Goal: Transaction & Acquisition: Purchase product/service

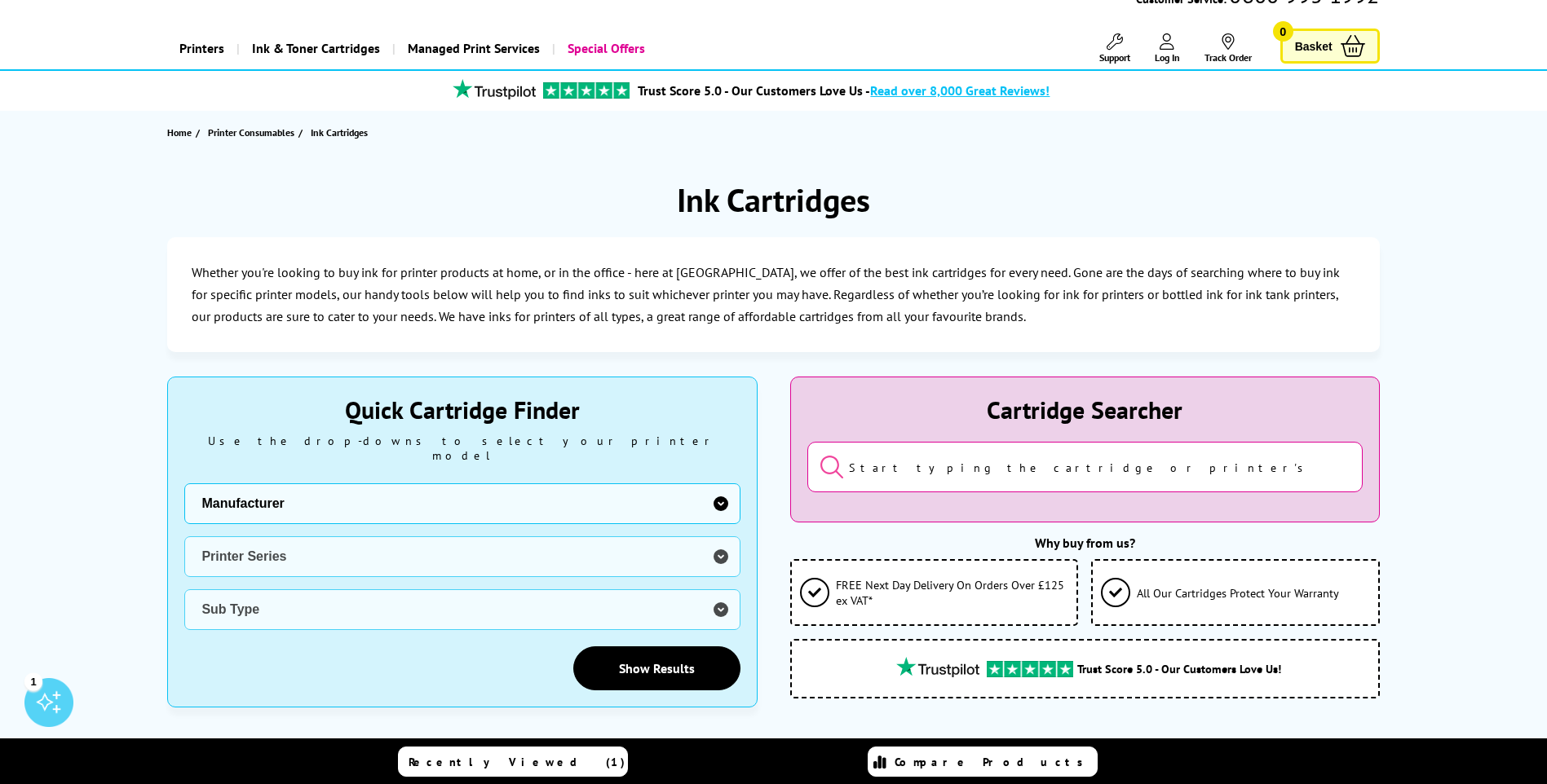
scroll to position [164, 0]
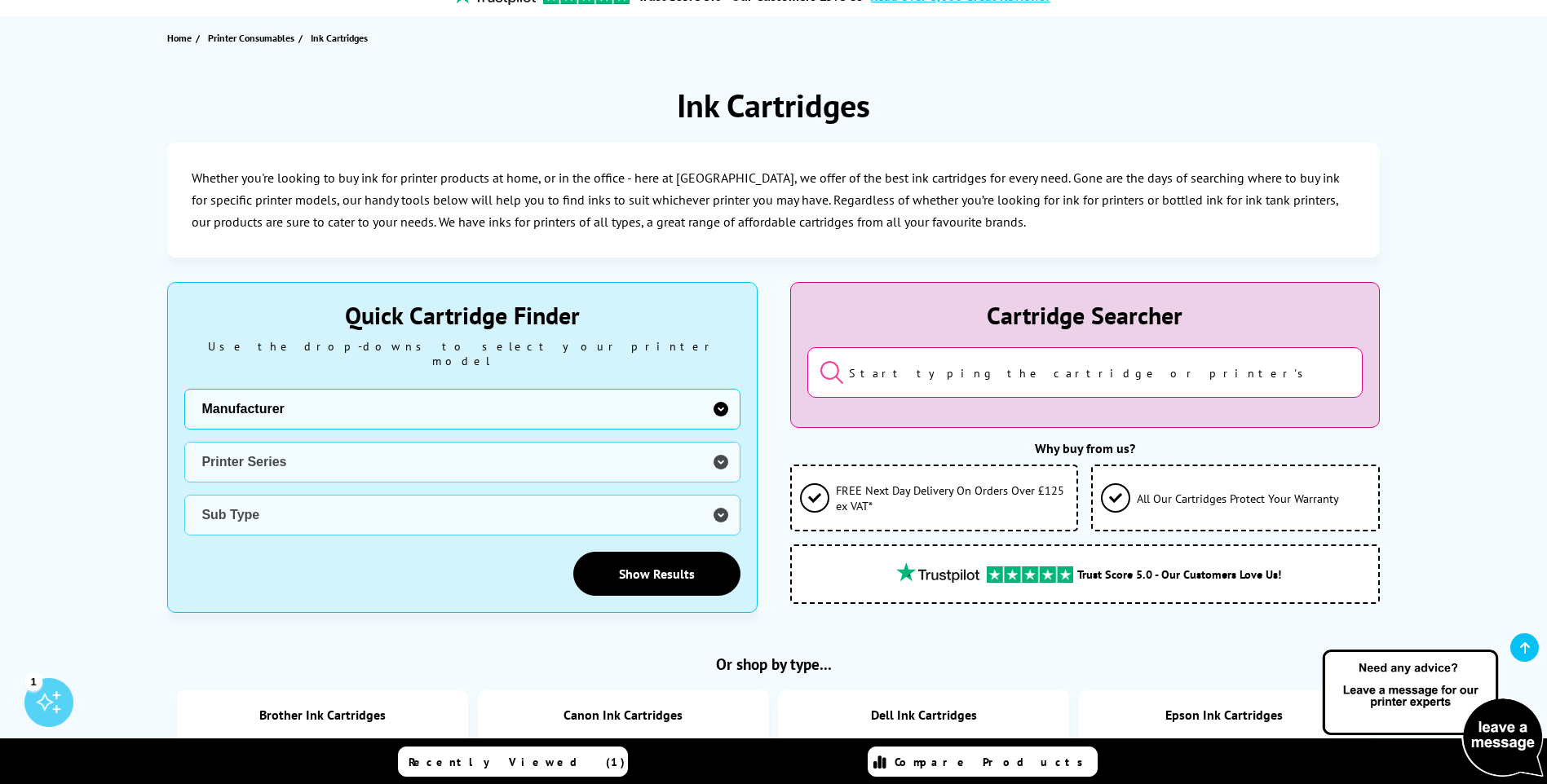
click at [394, 393] on select "Manufacturer Brother Canon Cubify Dell Dymo Epson HP Kodak Konica Minolta Kyoce…" at bounding box center [462, 409] width 555 height 40
select select "12462"
click at [185, 389] on select "Manufacturer Brother Canon Cubify Dell Dymo Epson HP Kodak Konica Minolta Kyoce…" at bounding box center [462, 409] width 555 height 40
click at [295, 442] on select "Printer Series B Series DFX Series DLQ Series EcoTank Series Ink Bottles Expres…" at bounding box center [462, 462] width 555 height 40
select select "32946"
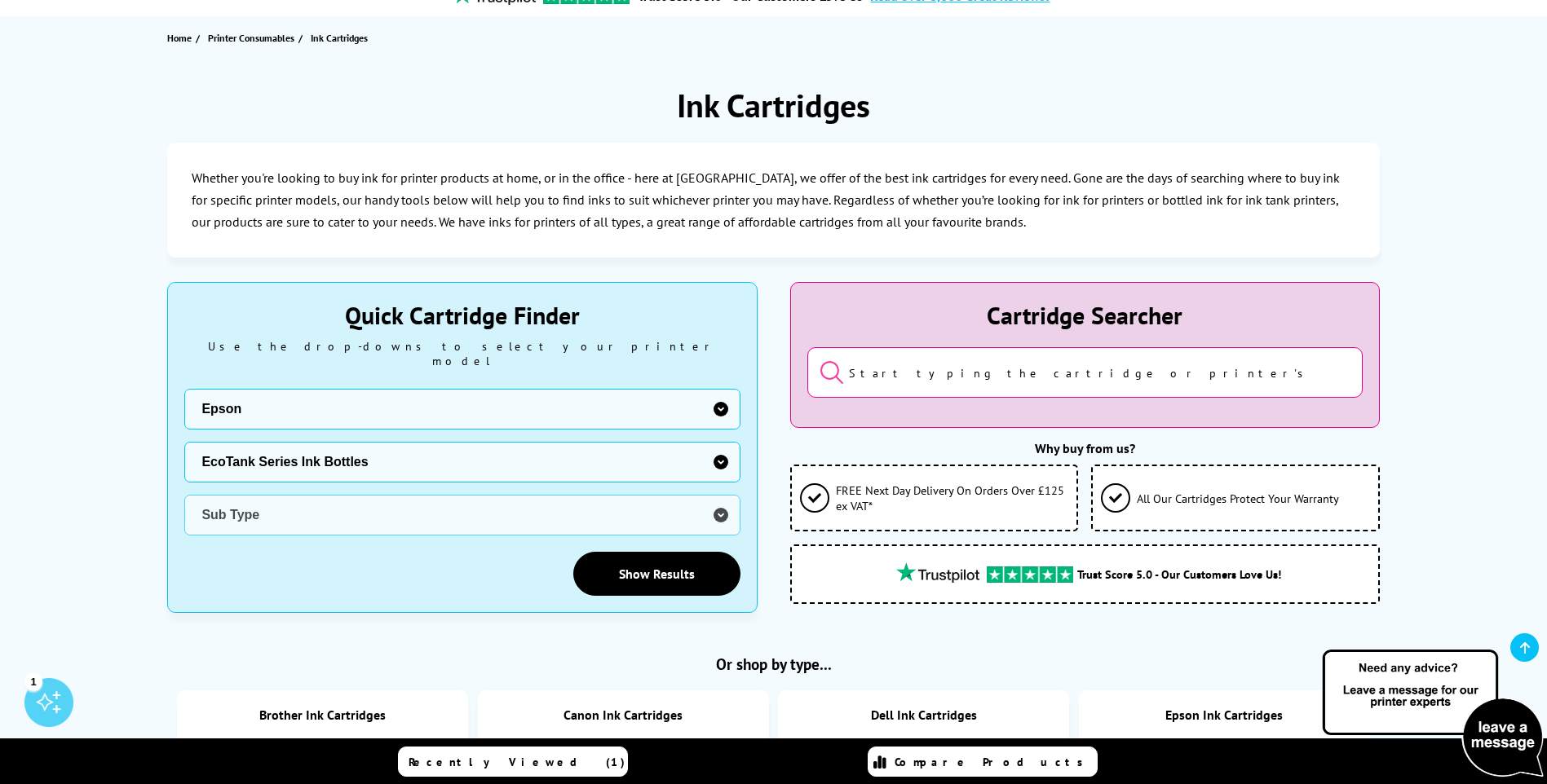
click at [185, 442] on select "Printer Series B Series DFX Series DLQ Series EcoTank Series Ink Bottles Expres…" at bounding box center [462, 462] width 555 height 40
click at [422, 495] on select "Sub Type Epson EcoTank ET-14000 Colour Printer Ink Bottles Epson EcoTank ET-141…" at bounding box center [462, 516] width 555 height 40
select select "38234"
click at [185, 495] on select "Sub Type Epson EcoTank ET-14000 Colour Printer Ink Bottles Epson EcoTank ET-141…" at bounding box center [462, 516] width 555 height 40
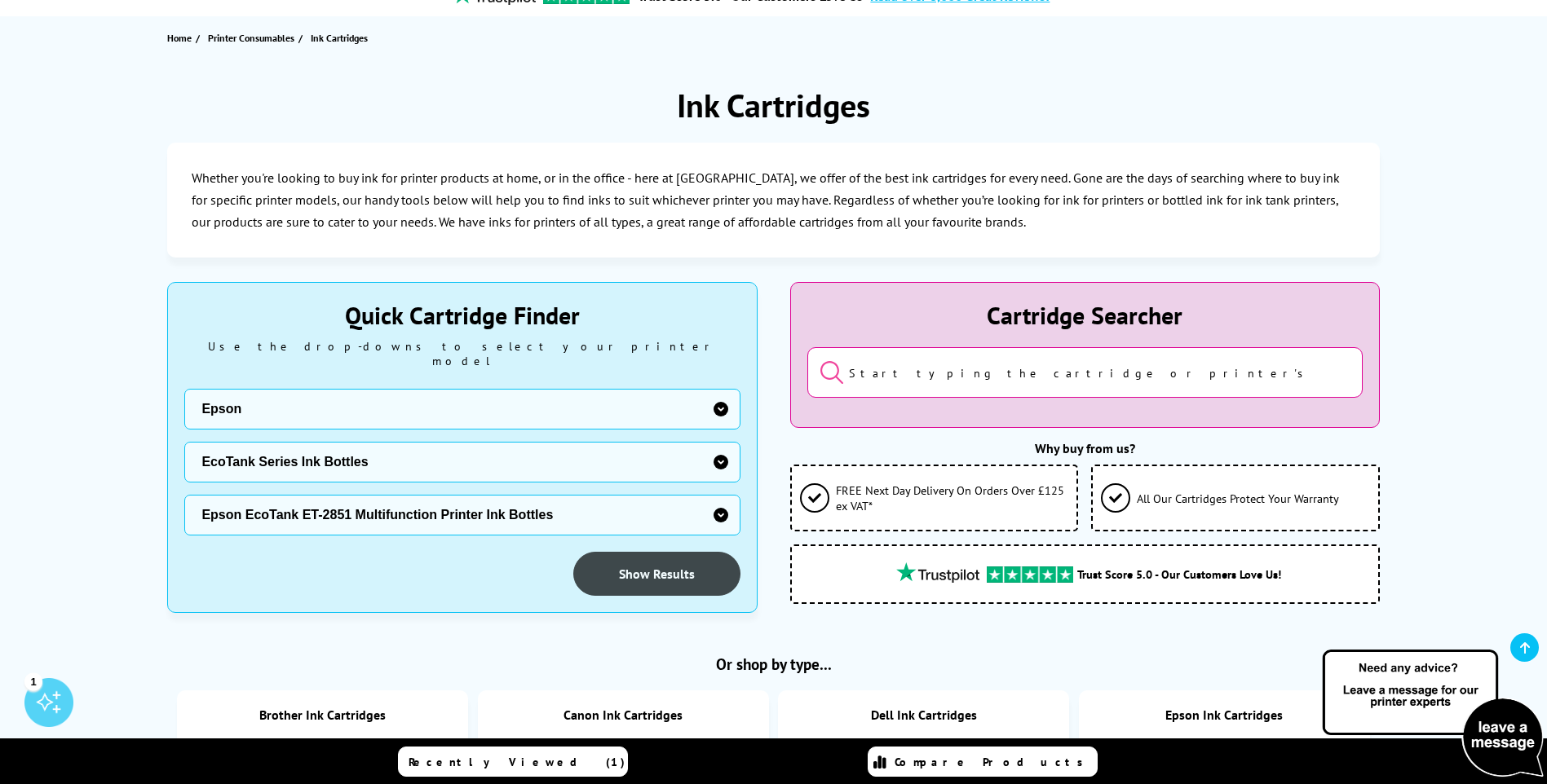
click at [672, 559] on link "Show Results" at bounding box center [657, 574] width 167 height 44
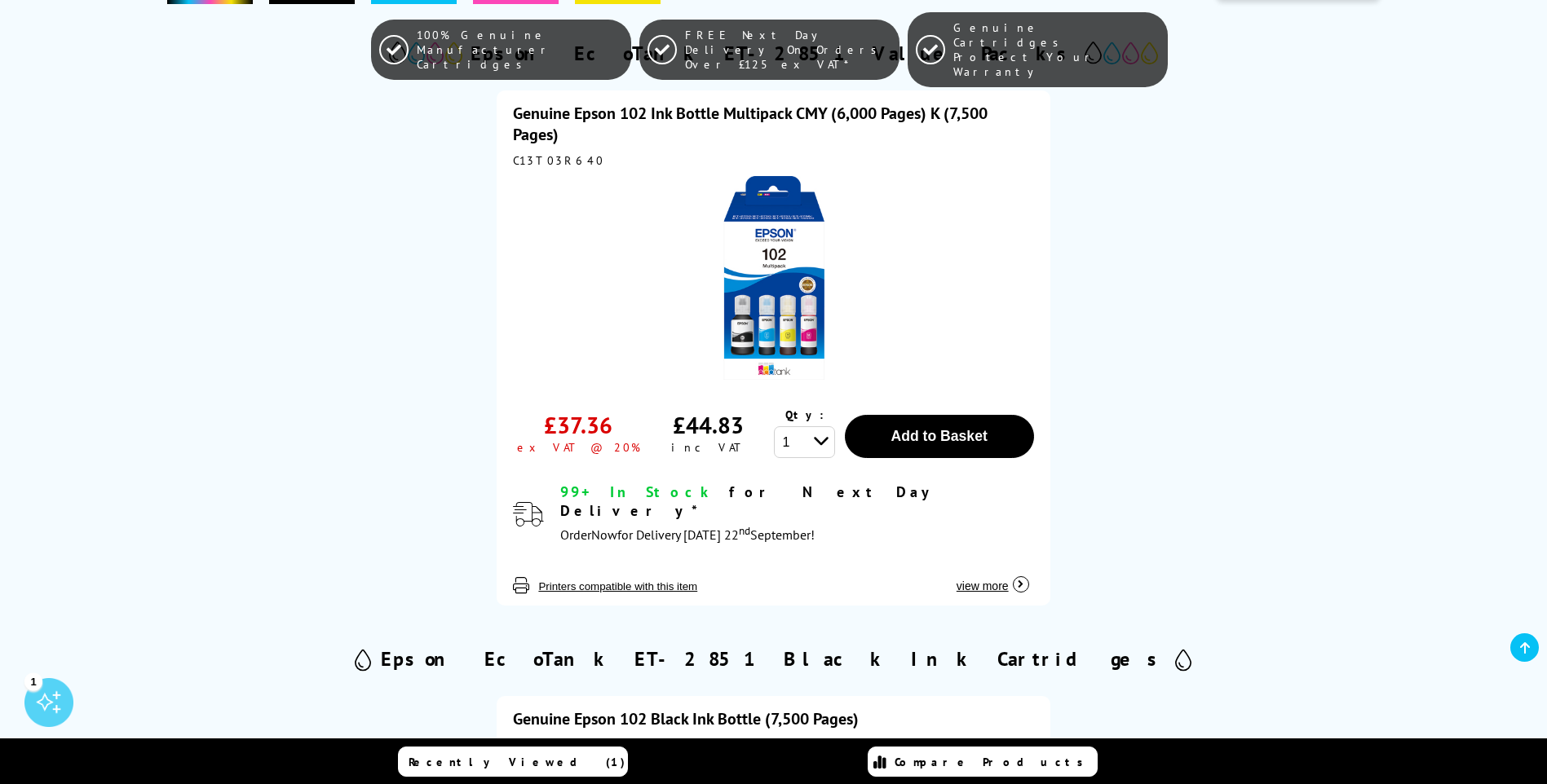
scroll to position [408, 0]
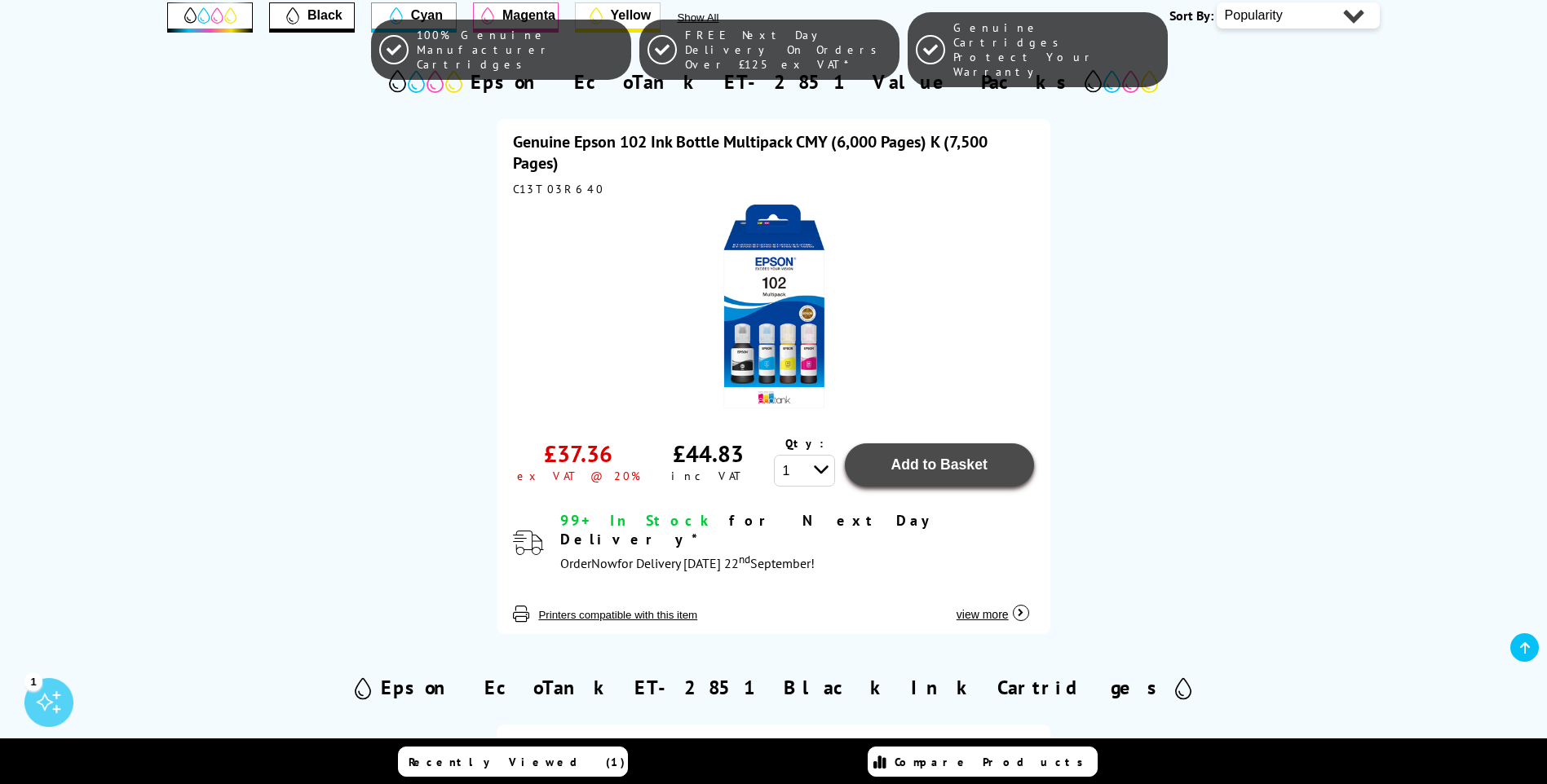
click at [950, 457] on span "Add to Basket" at bounding box center [939, 465] width 96 height 16
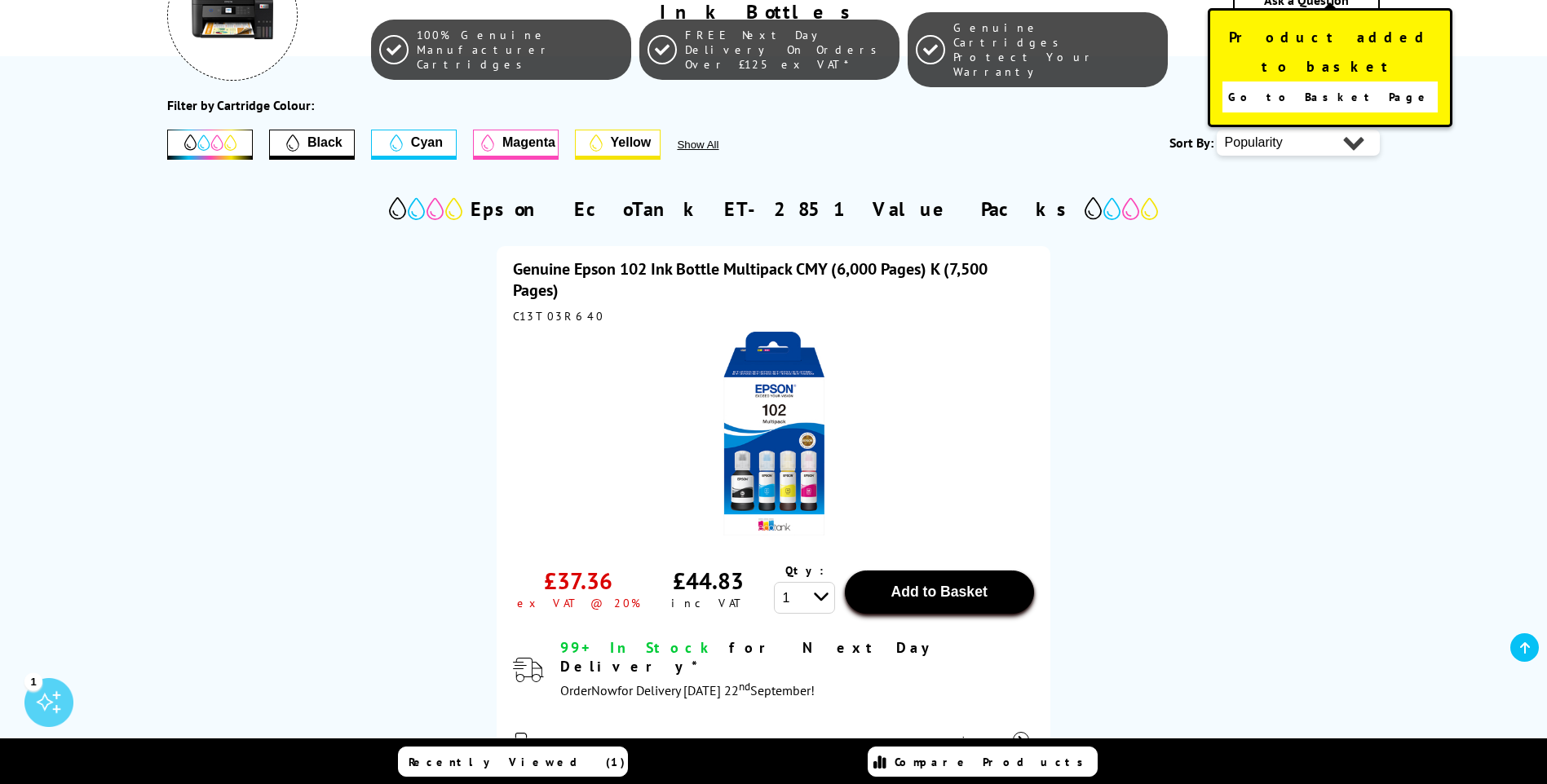
scroll to position [82, 0]
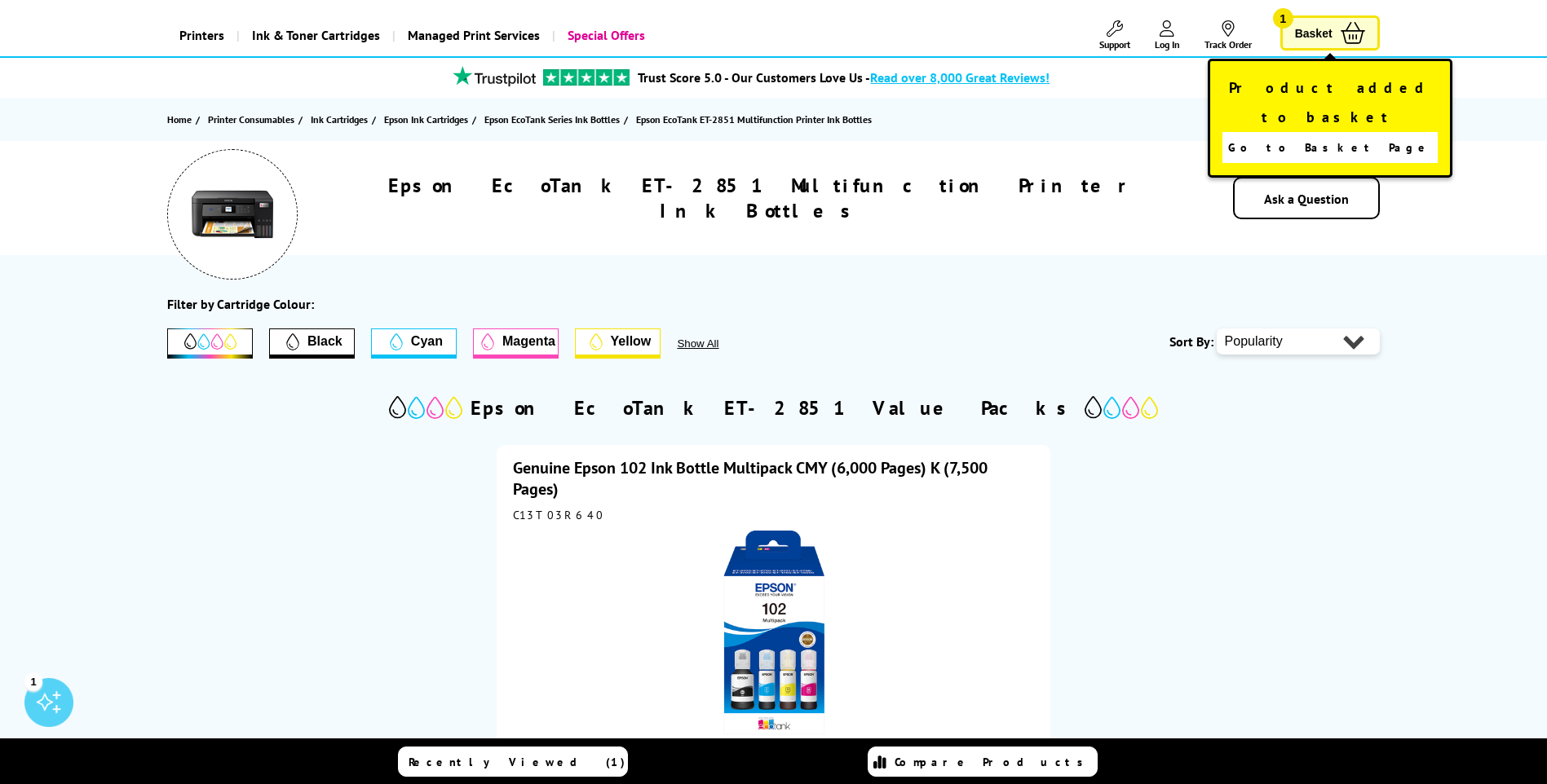
click at [1308, 137] on span "Go to Basket Page" at bounding box center [1330, 148] width 203 height 23
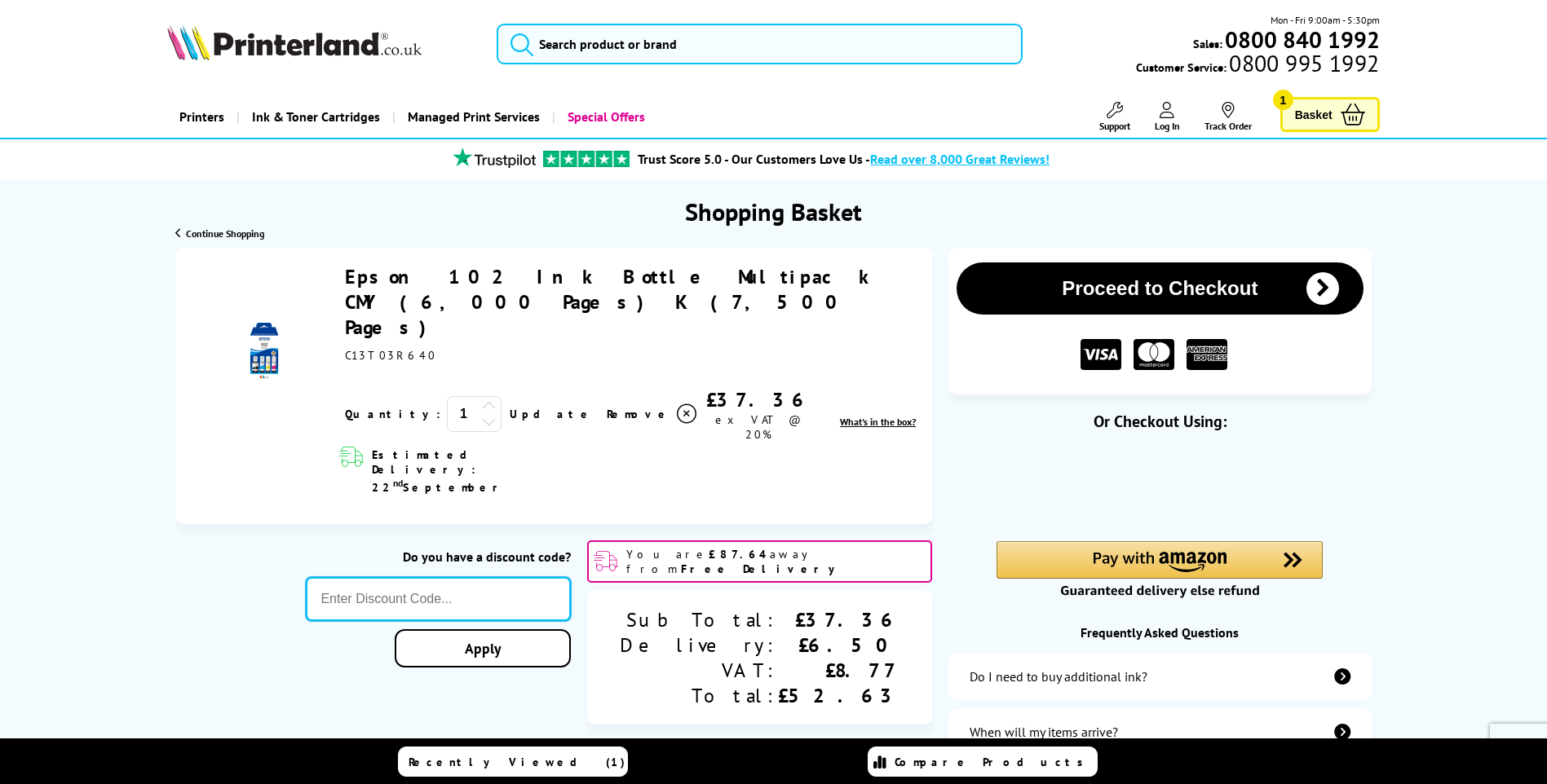
click at [459, 577] on input "text" at bounding box center [438, 599] width 265 height 44
type input "BROWSE10"
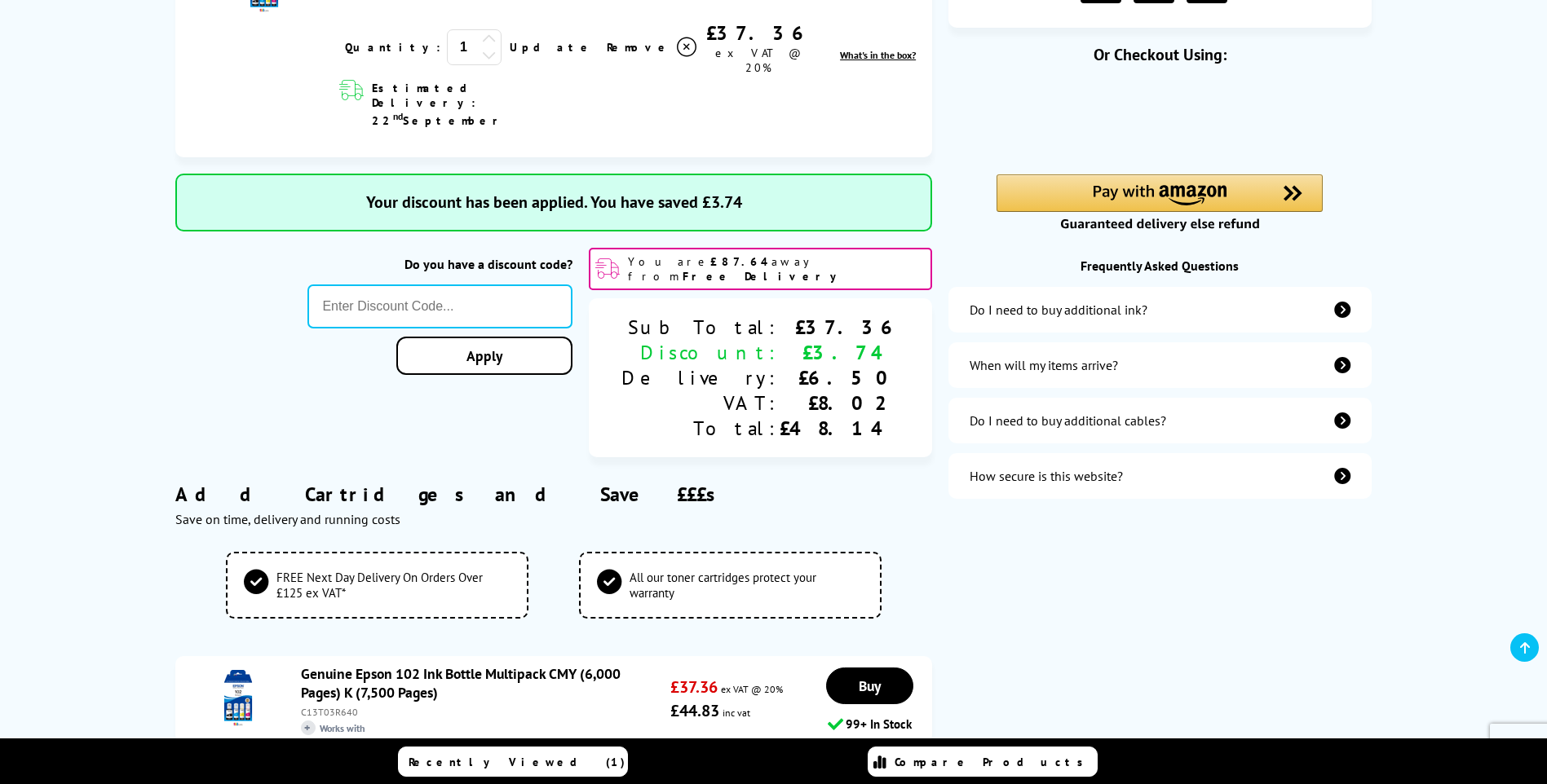
scroll to position [408, 0]
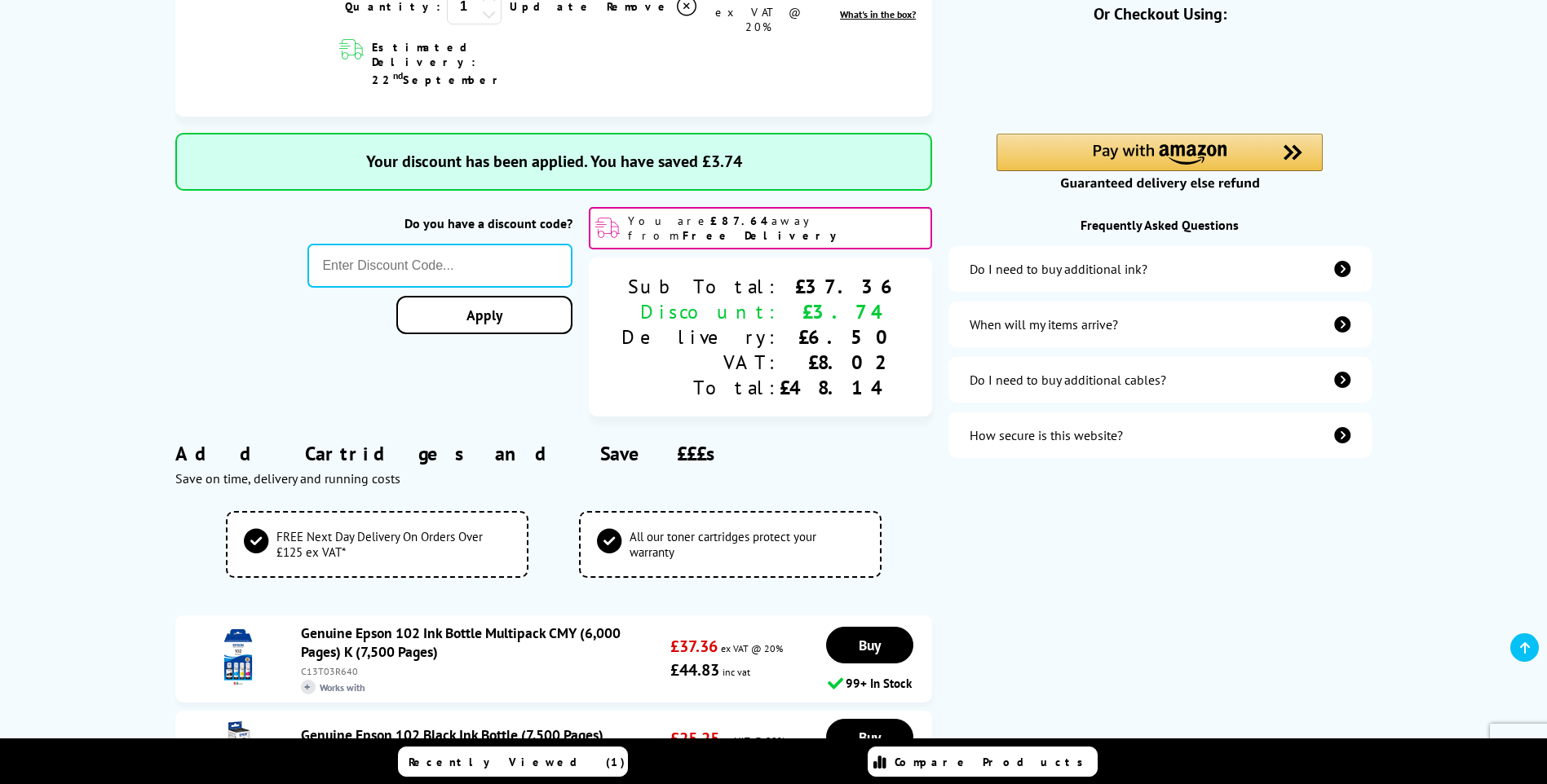
click at [394, 623] on link "Genuine Epson 102 Ink Bottle Multipack CMY (6,000 Pages) K (7,500 Pages)" at bounding box center [461, 642] width 319 height 38
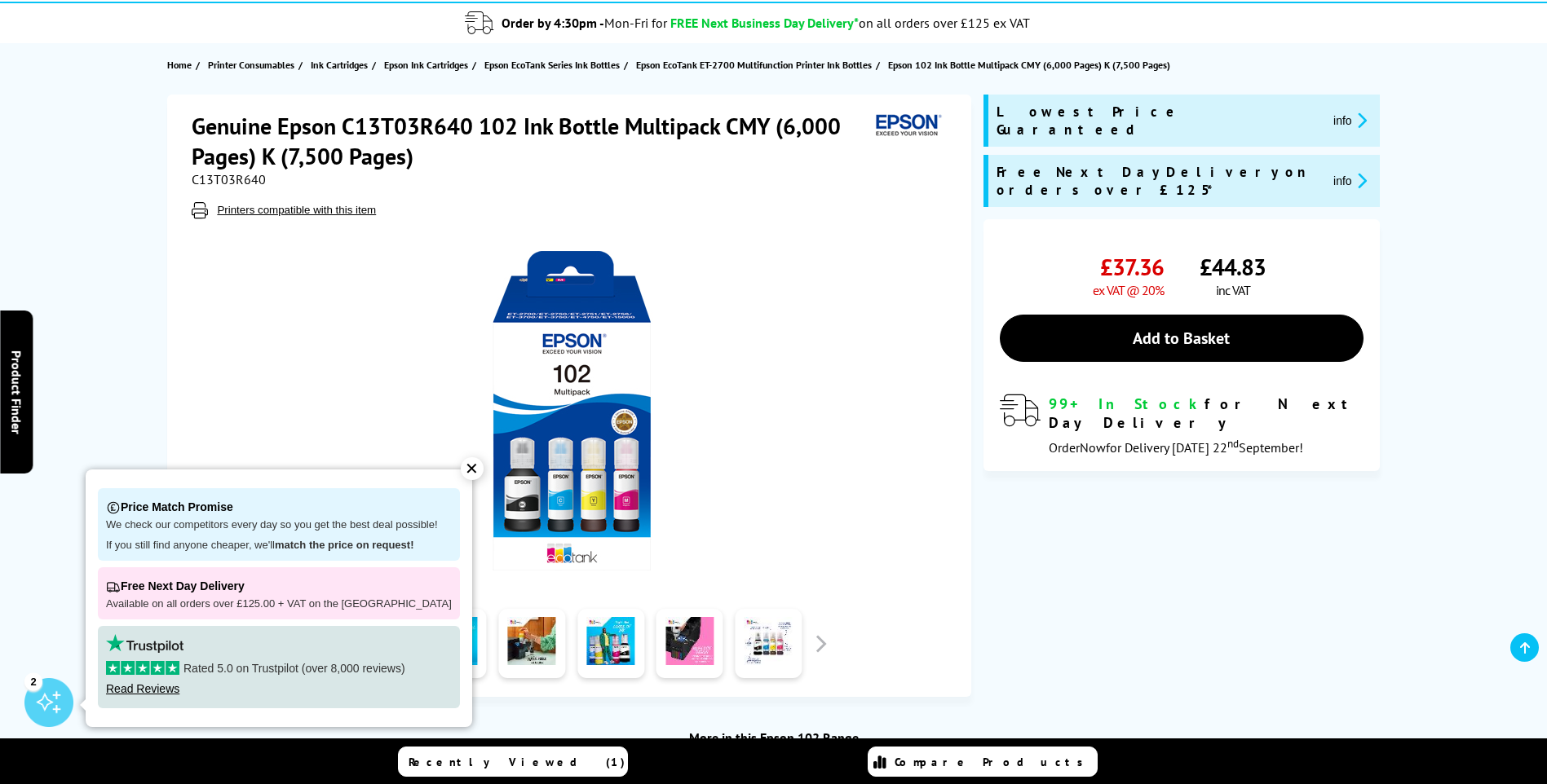
scroll to position [244, 0]
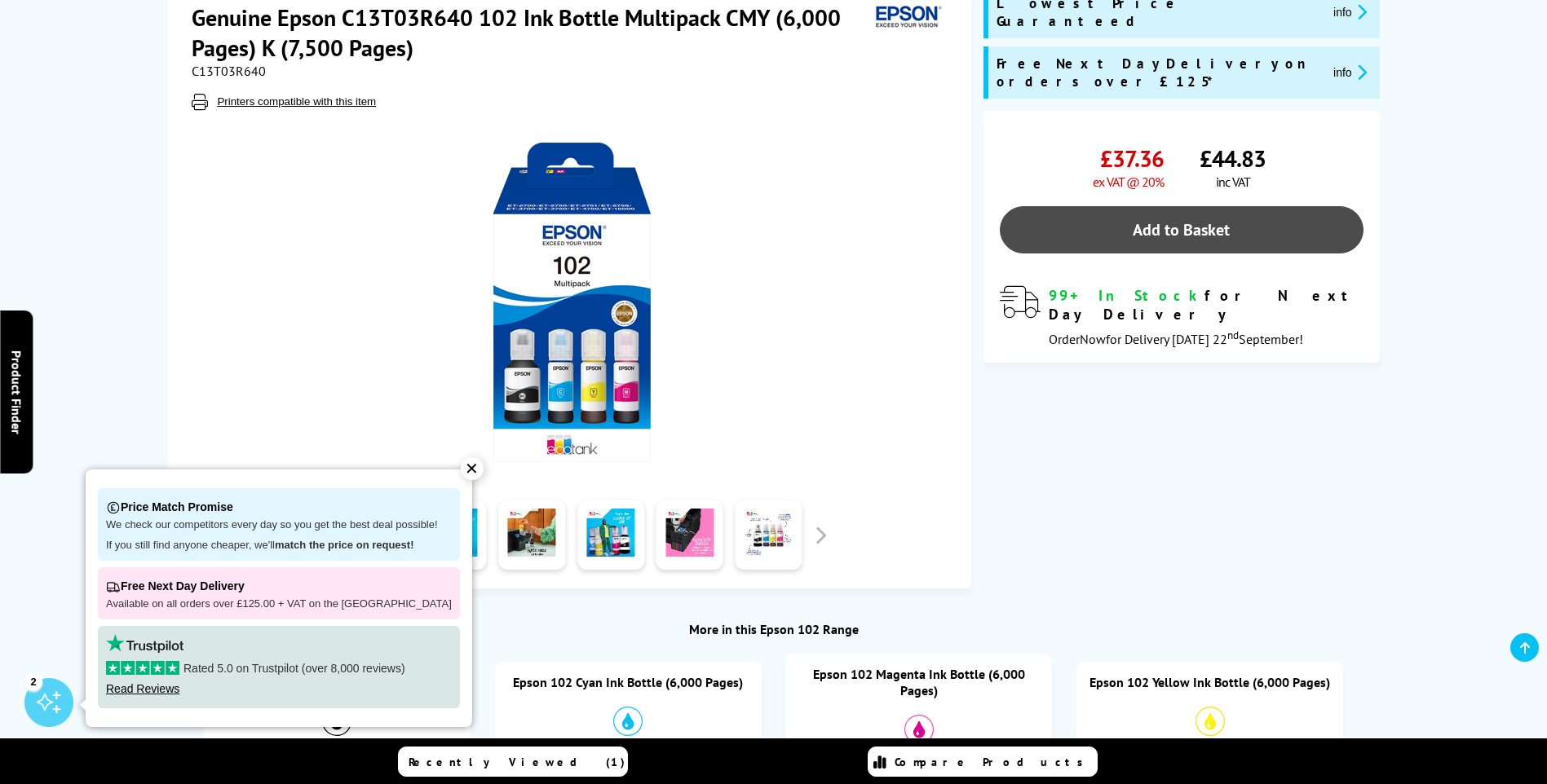
click at [1216, 206] on link "Add to Basket" at bounding box center [1181, 229] width 364 height 47
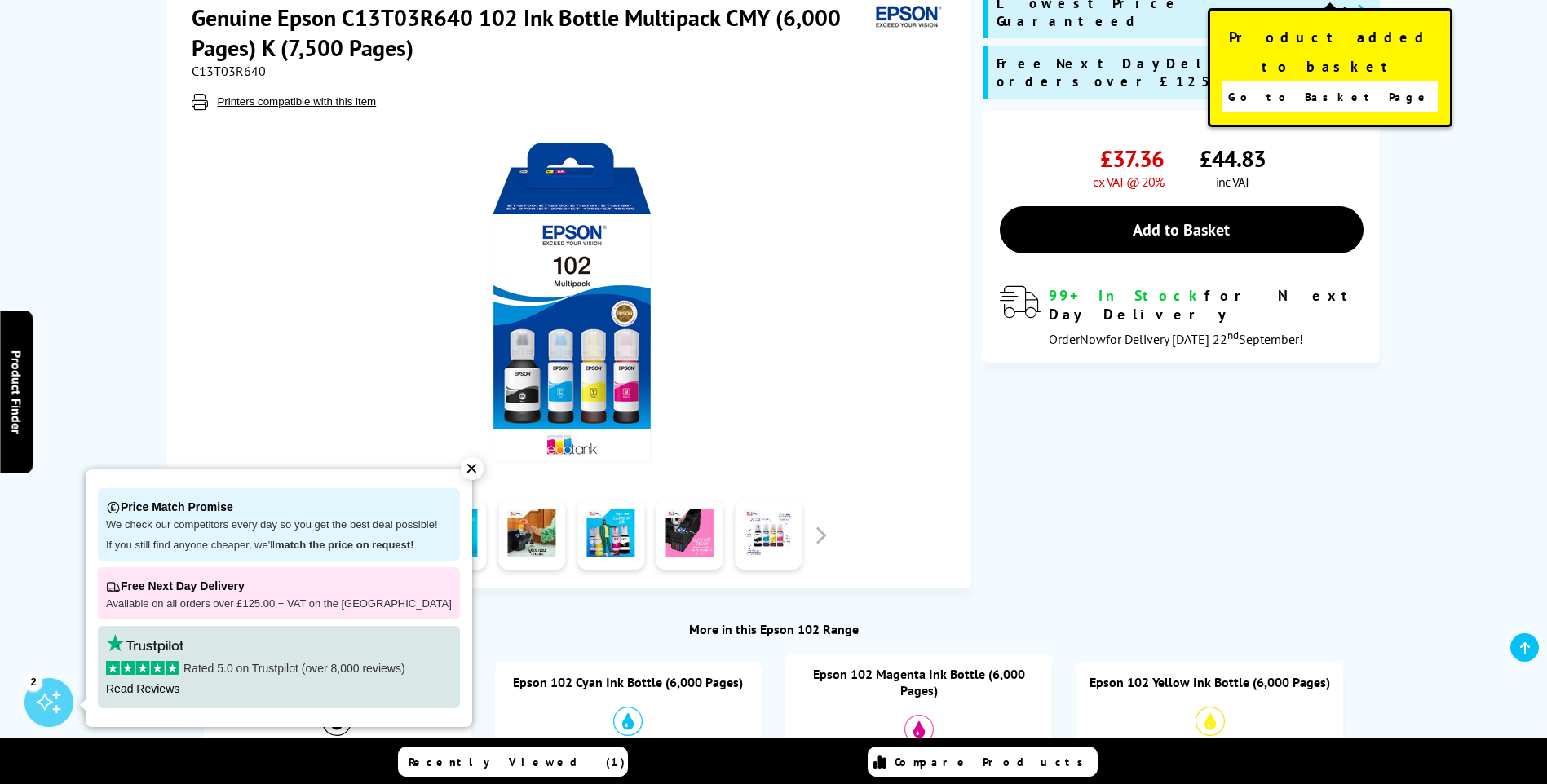
click at [1319, 86] on span "Go to Basket Page" at bounding box center [1330, 97] width 203 height 23
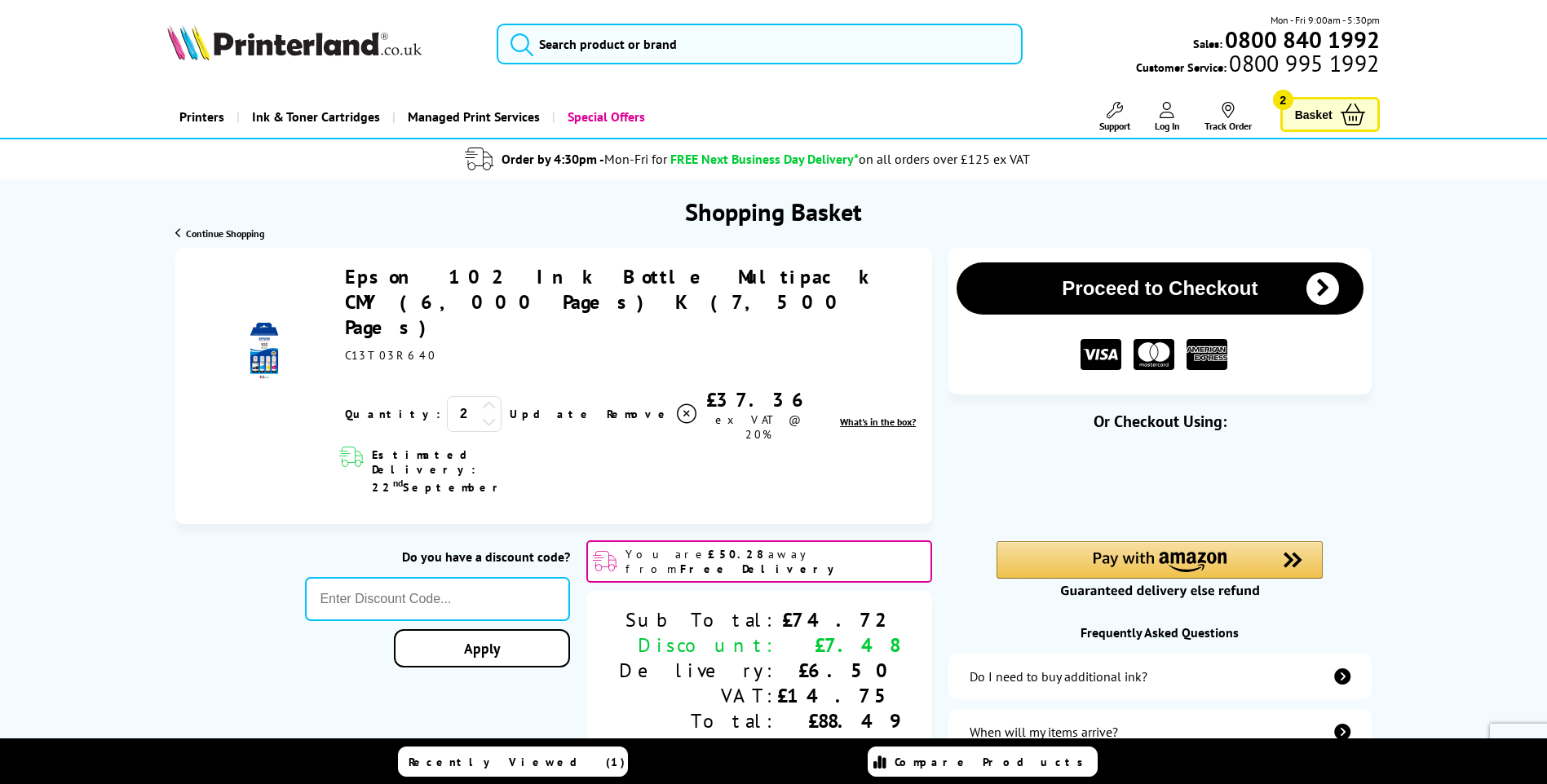
click at [482, 415] on icon at bounding box center [489, 421] width 14 height 14
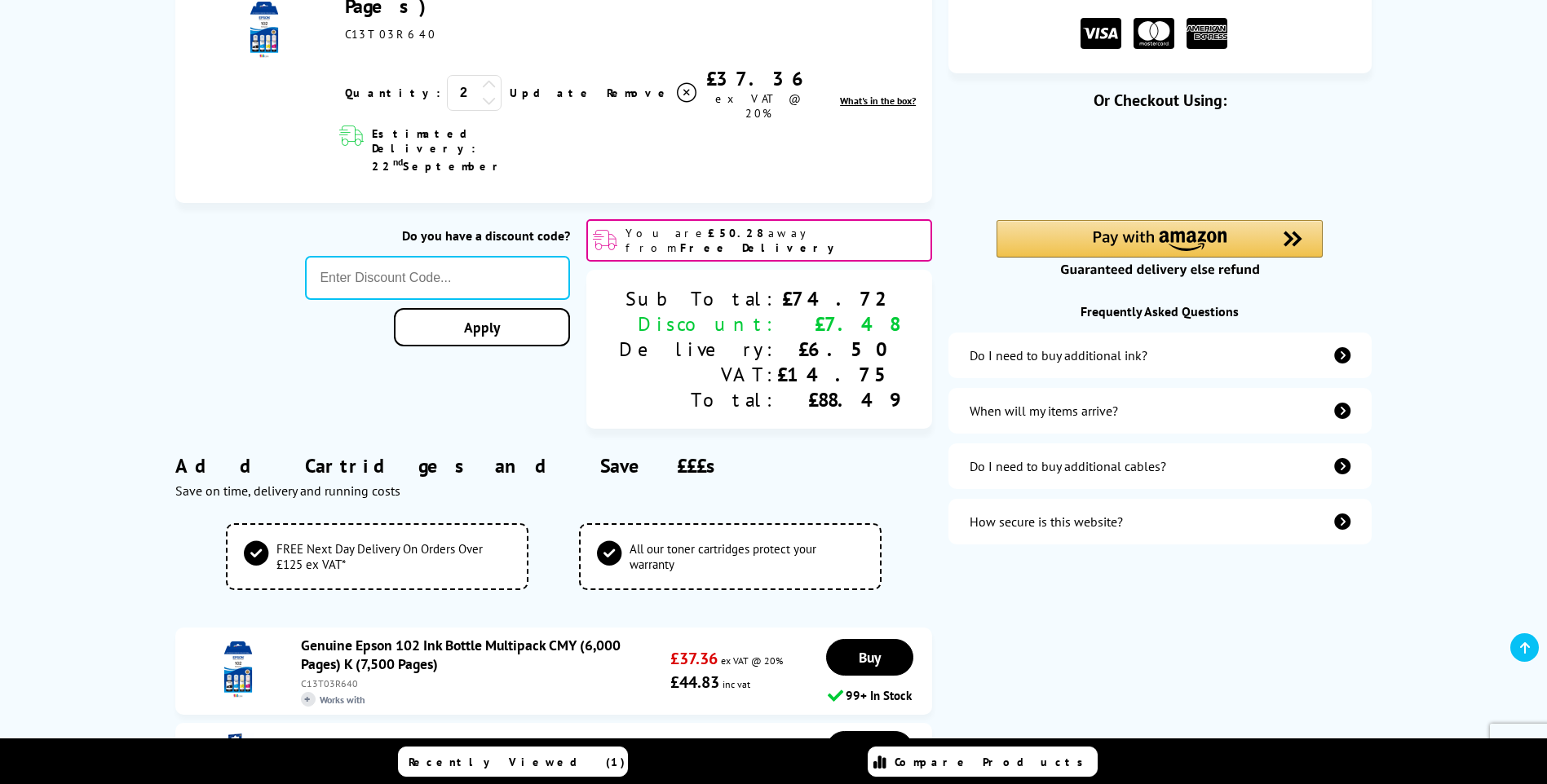
scroll to position [326, 0]
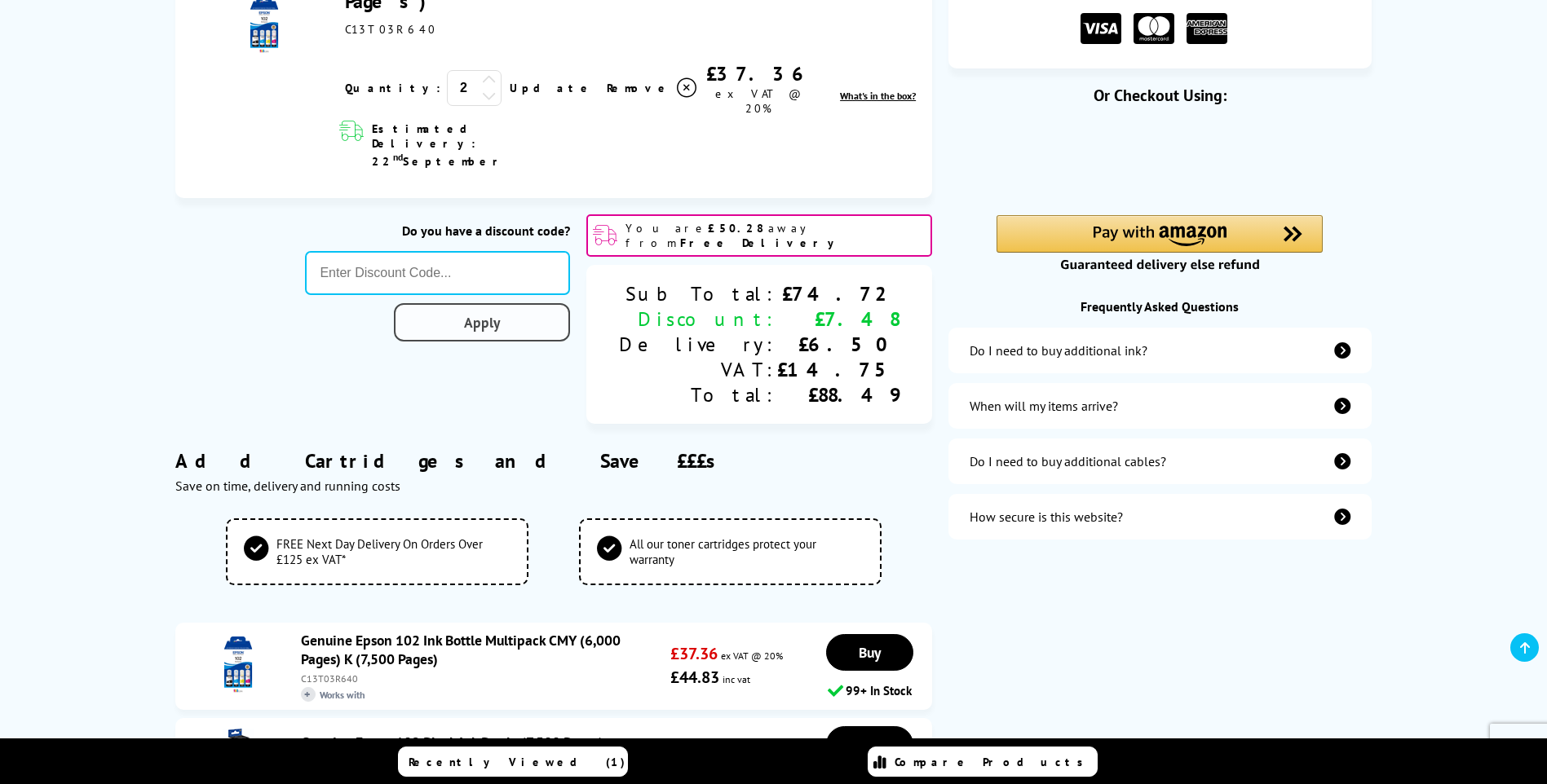
click at [570, 303] on link "Apply" at bounding box center [481, 322] width 176 height 38
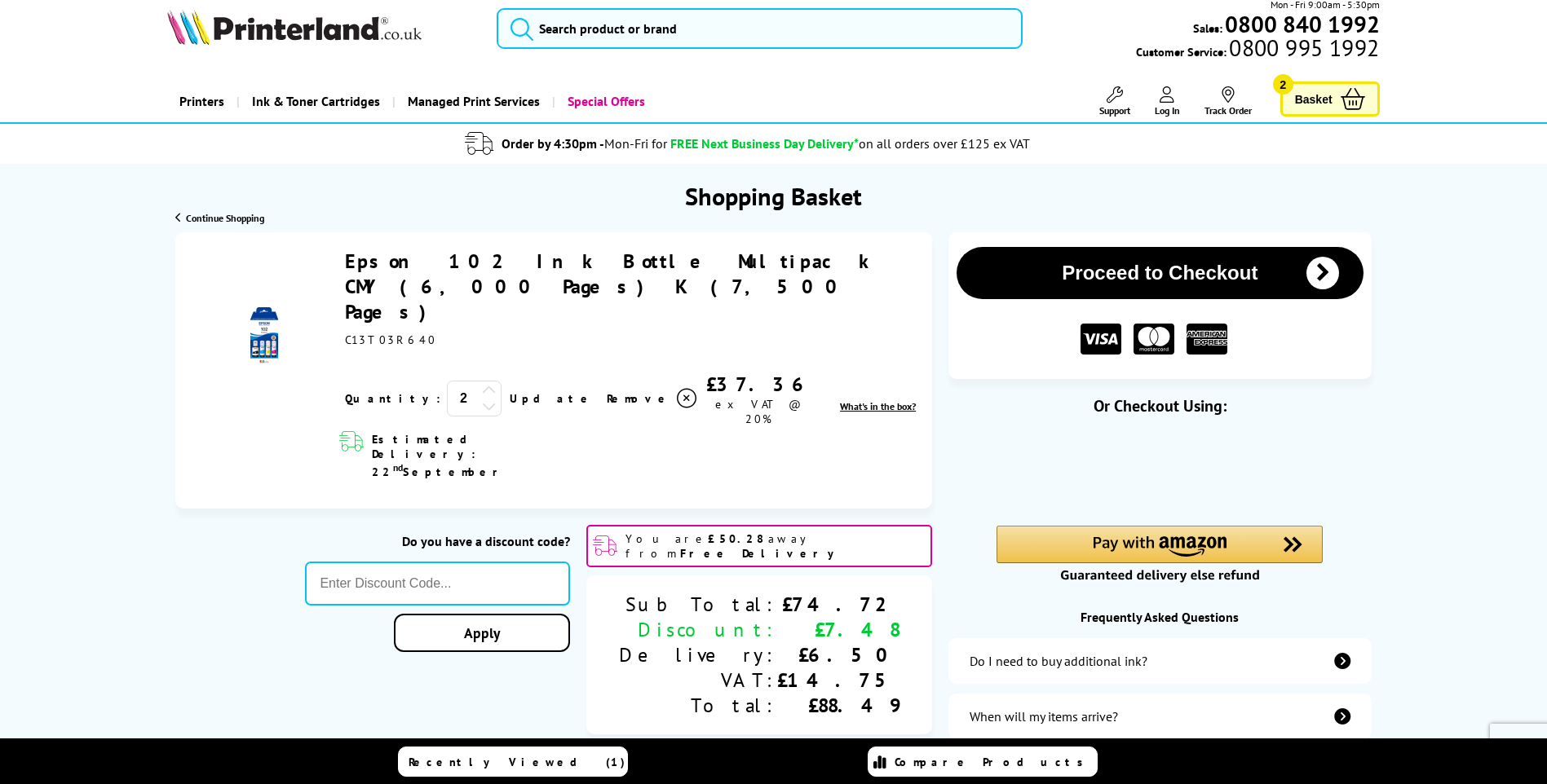
scroll to position [0, 0]
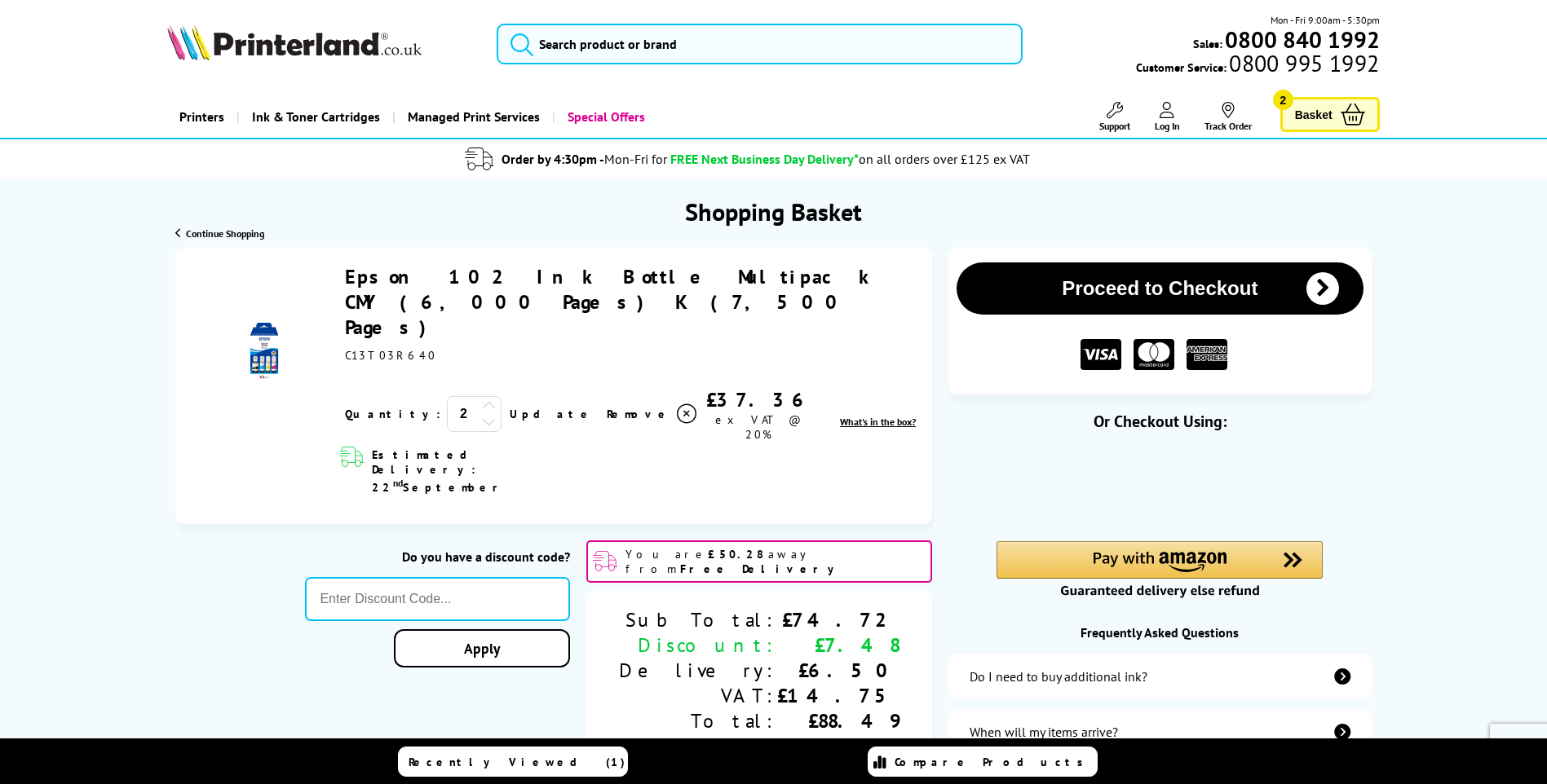
click at [240, 229] on span "Continue Shopping" at bounding box center [224, 233] width 78 height 13
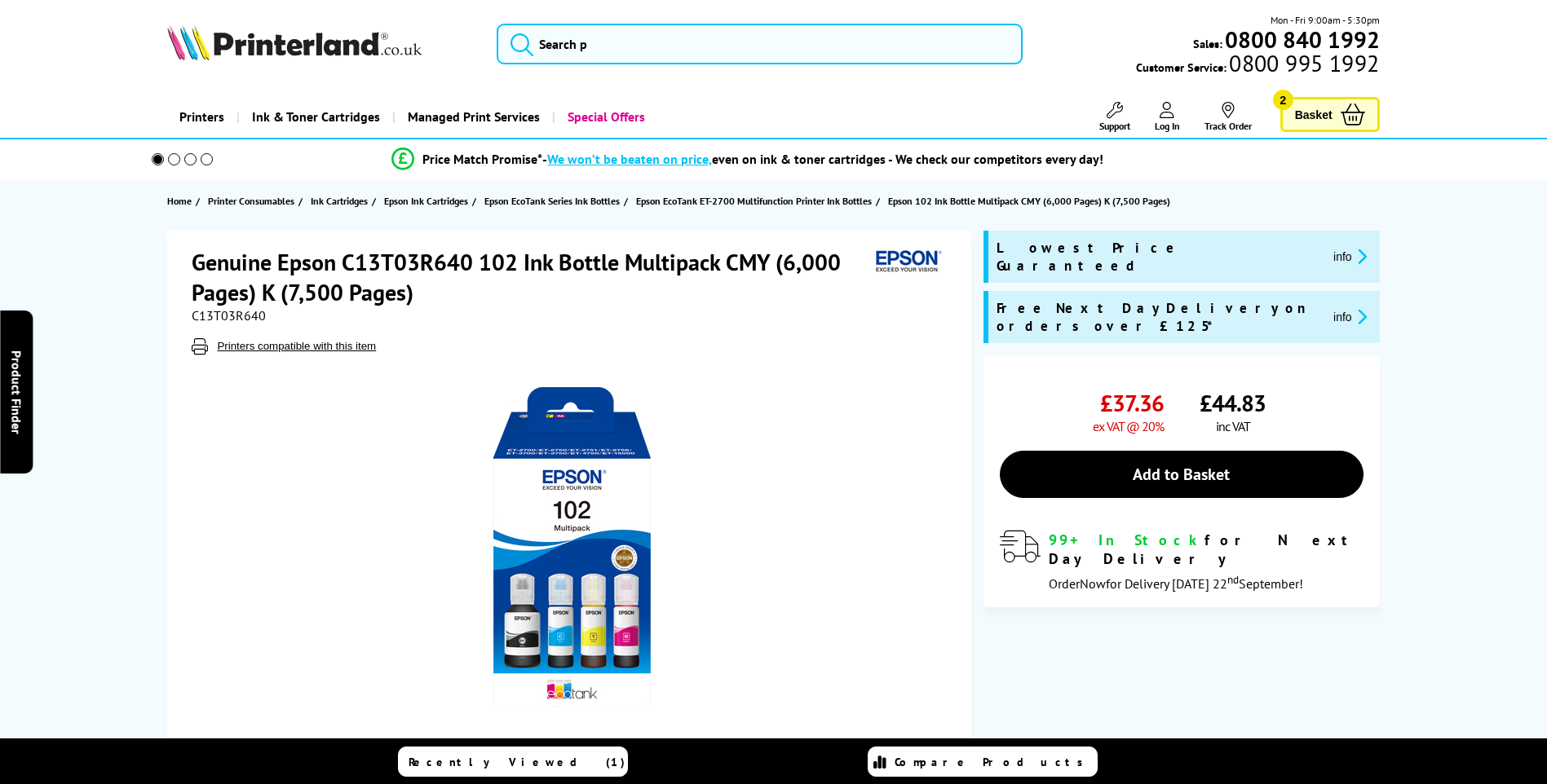
click at [1319, 107] on span "Basket" at bounding box center [1313, 114] width 38 height 22
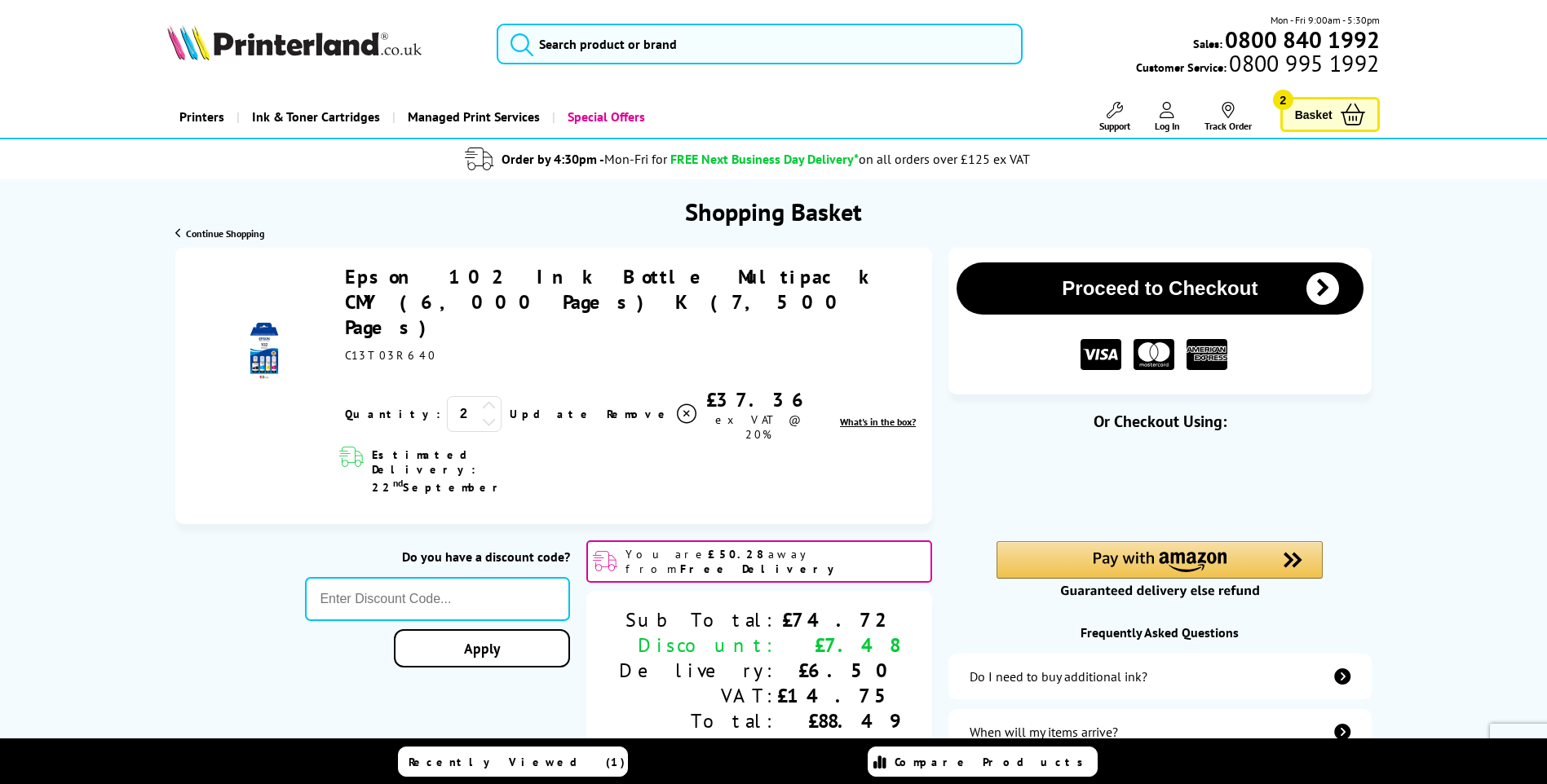
click at [482, 415] on icon at bounding box center [489, 421] width 14 height 14
click at [510, 407] on link "Update" at bounding box center [551, 414] width 84 height 14
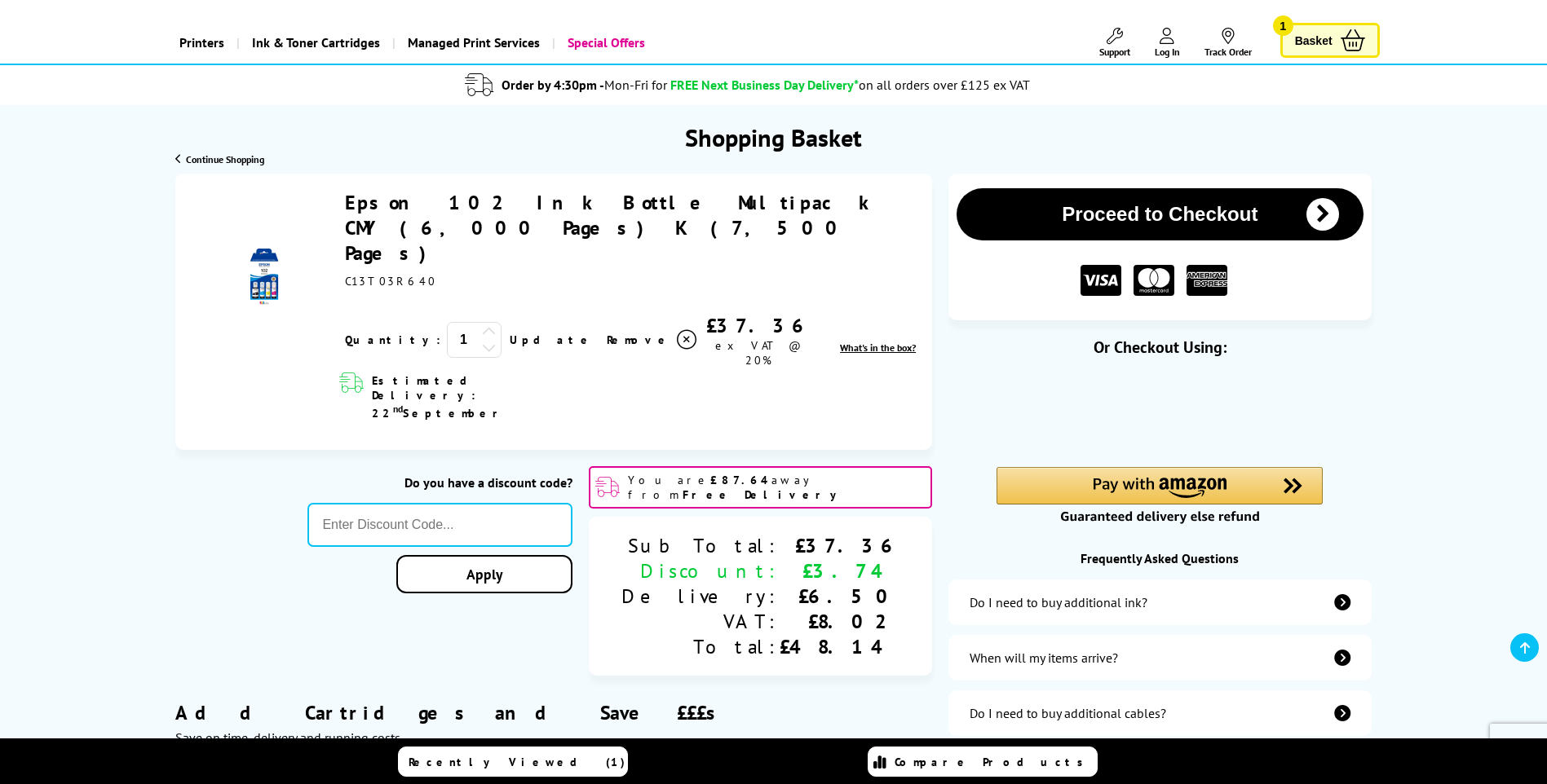
scroll to position [164, 0]
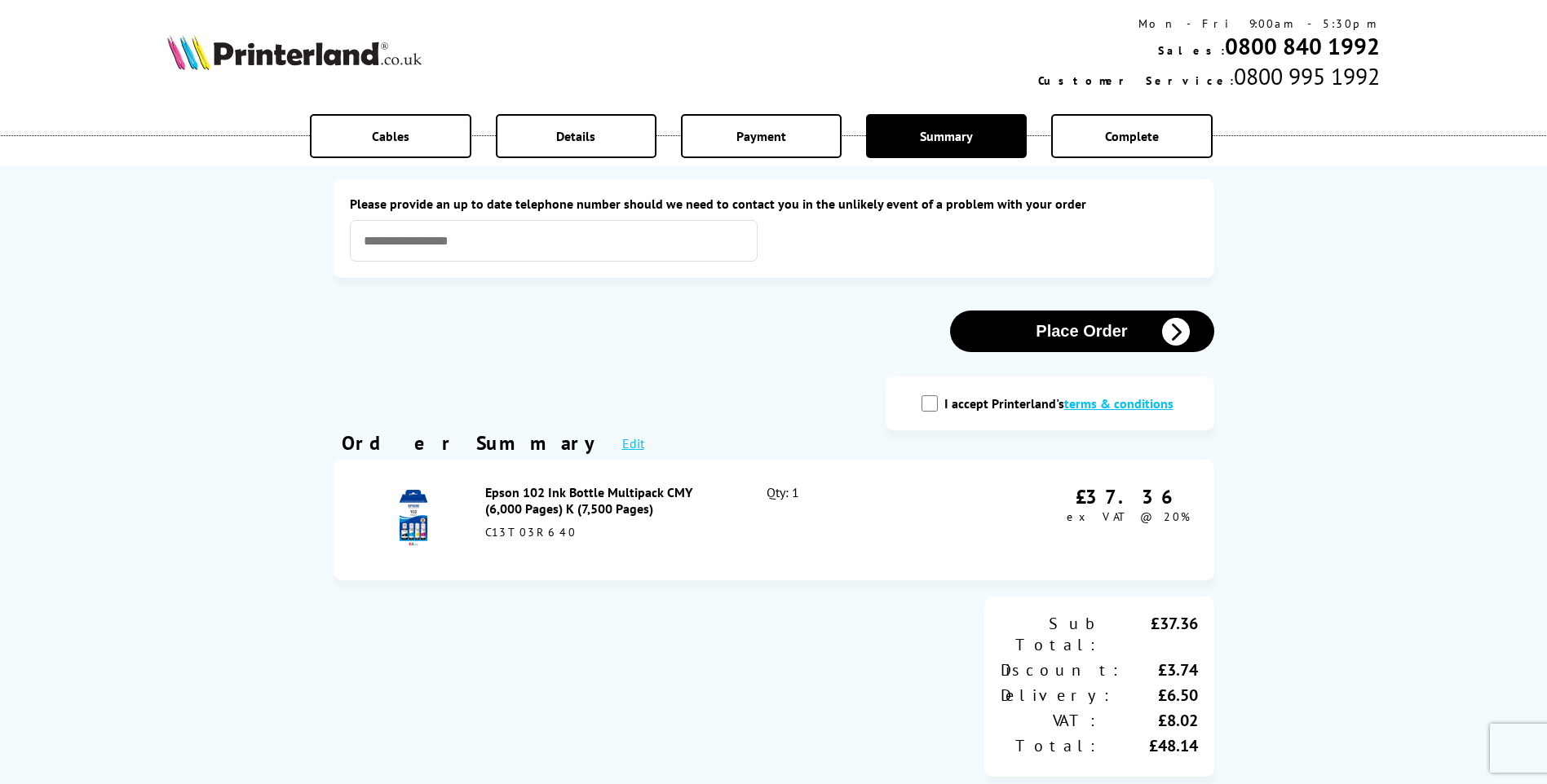
click at [934, 408] on input "I accept Printerland's terms & conditions" at bounding box center [929, 403] width 16 height 16
checkbox input "true"
click at [1073, 330] on button "Place Order" at bounding box center [1081, 331] width 265 height 41
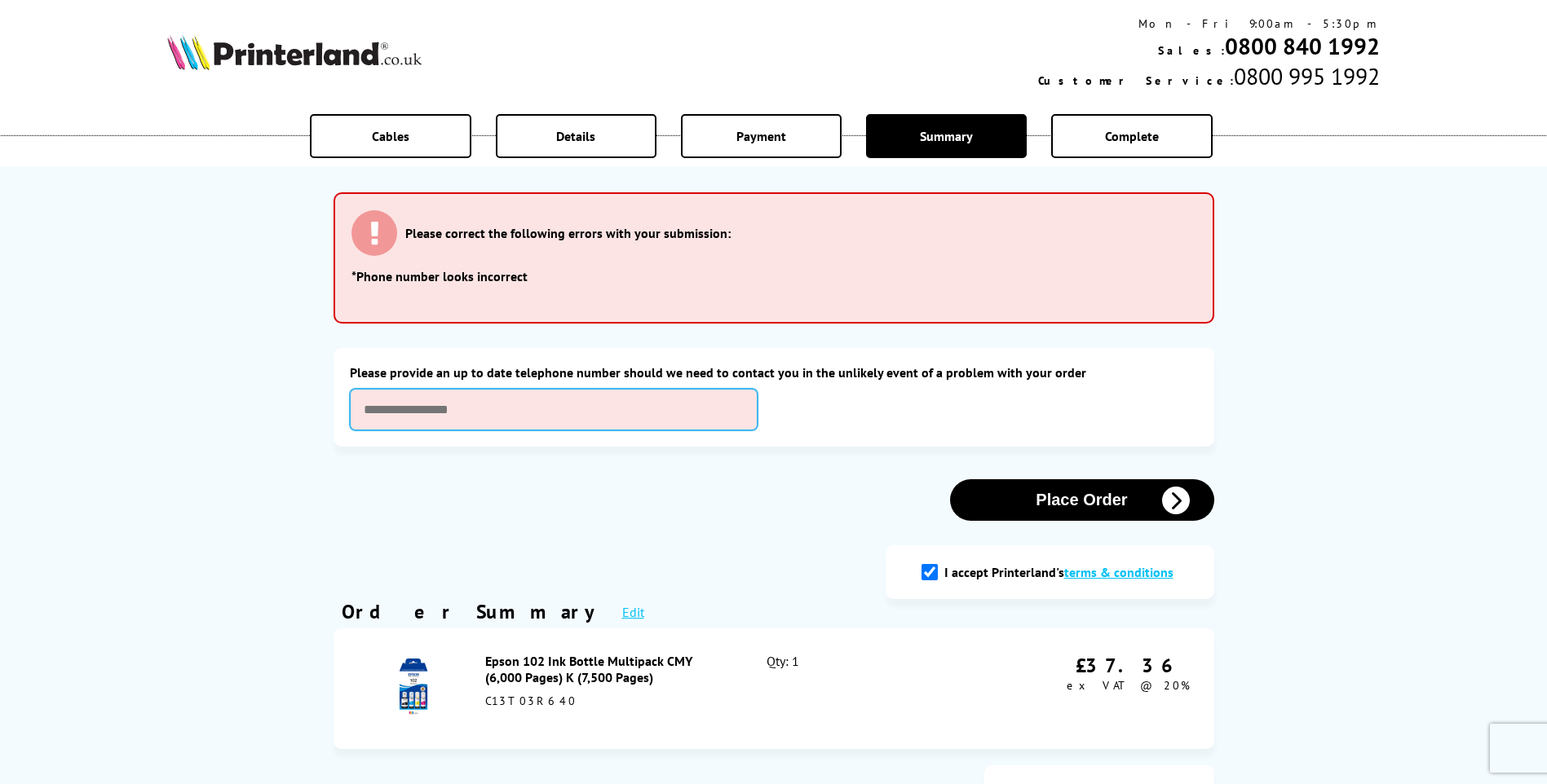
click at [487, 423] on input "text" at bounding box center [554, 409] width 408 height 41
type input "**********"
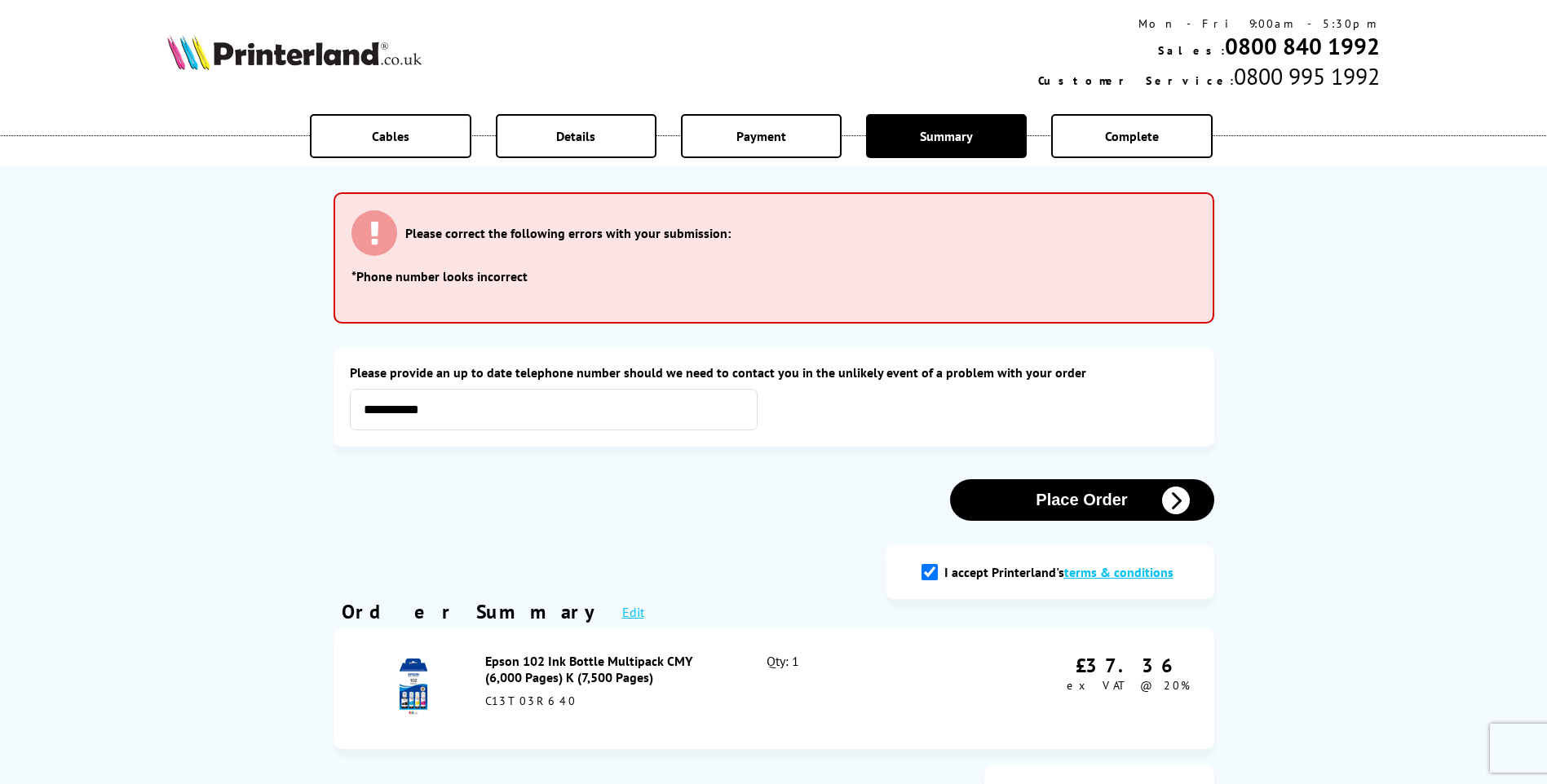
click at [1029, 484] on button "Place Order" at bounding box center [1081, 499] width 265 height 41
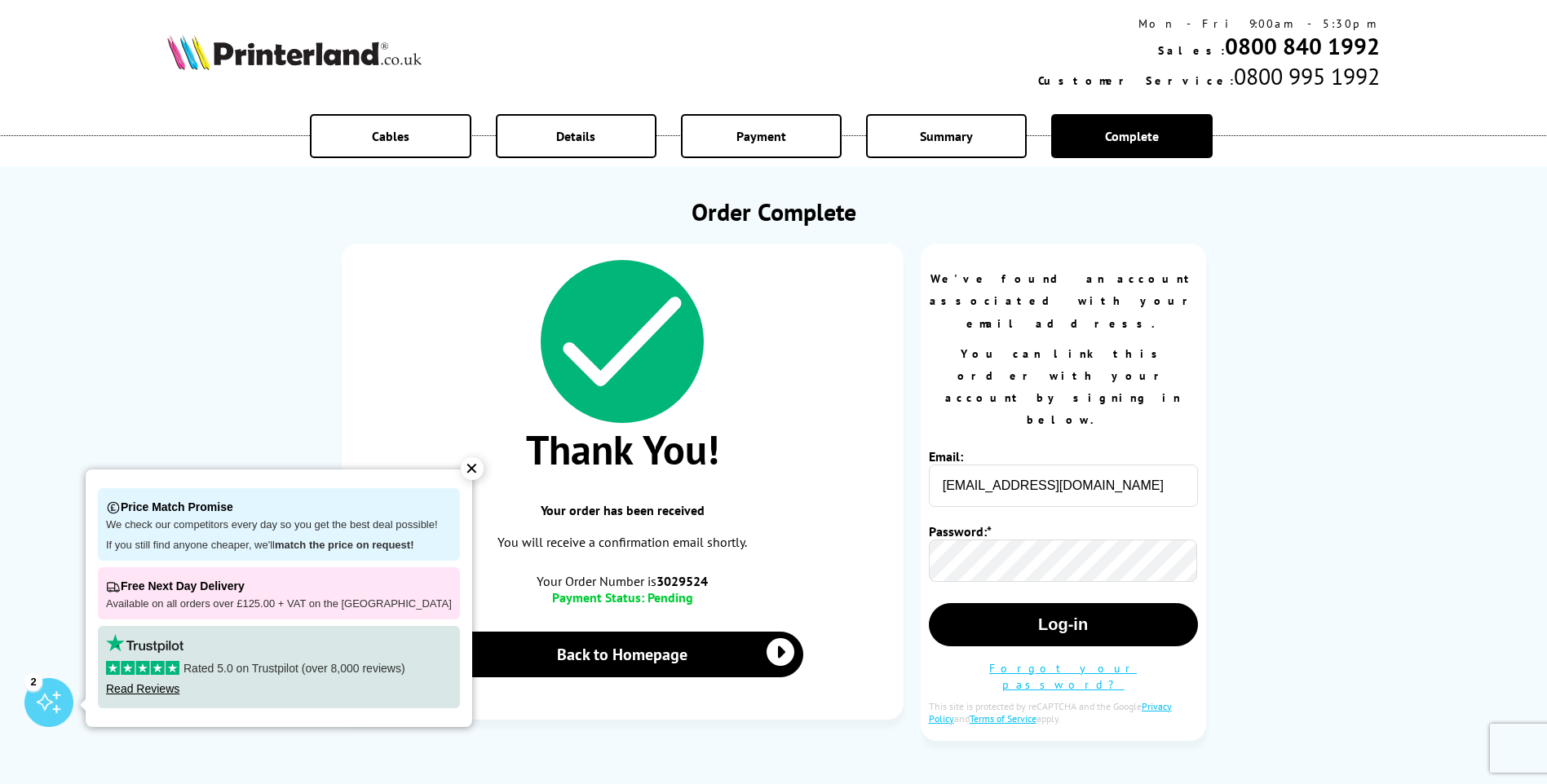
click at [461, 470] on div "✕" at bounding box center [472, 469] width 23 height 23
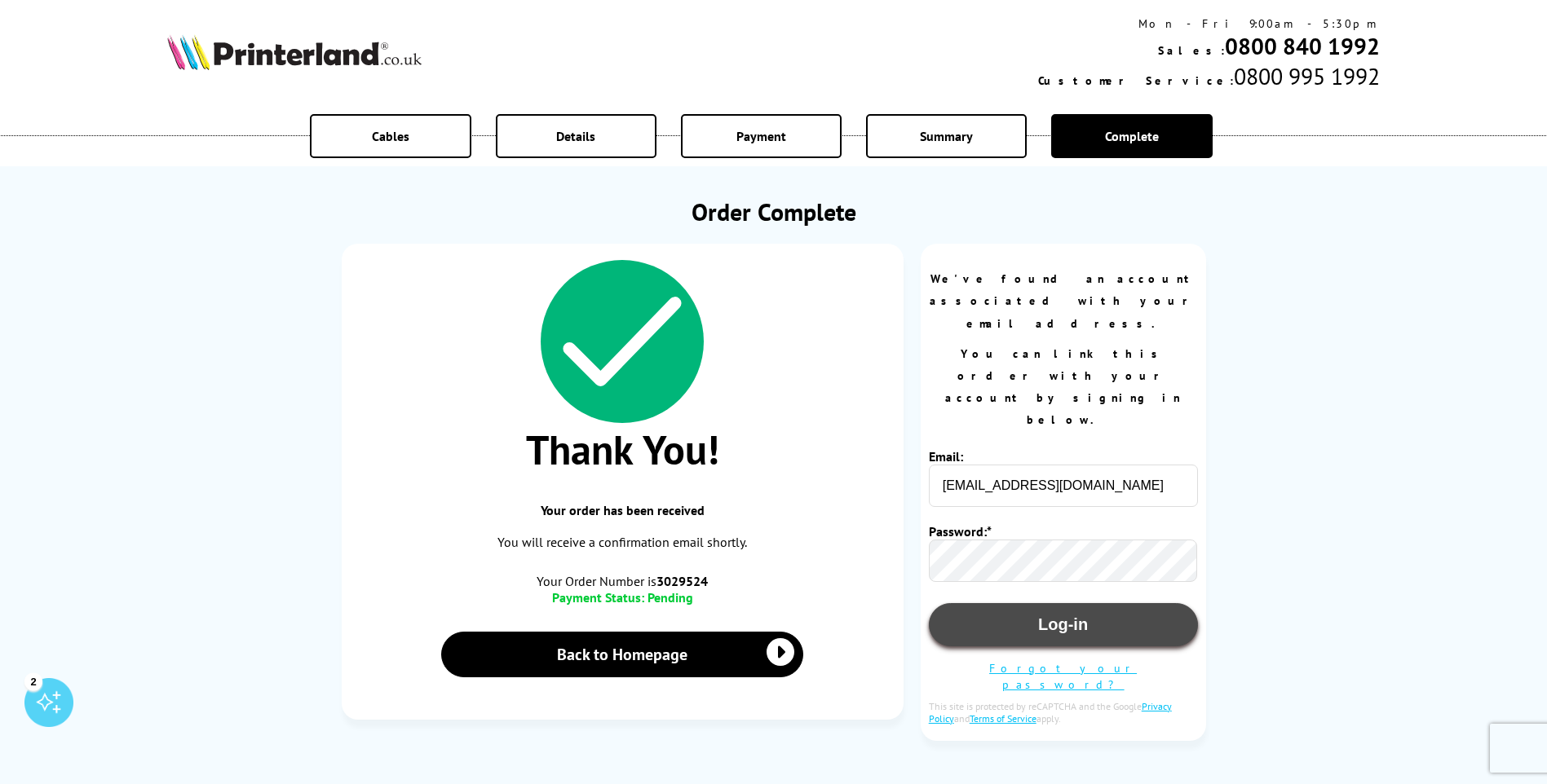
click at [1043, 603] on button "Log-in" at bounding box center [1063, 624] width 269 height 43
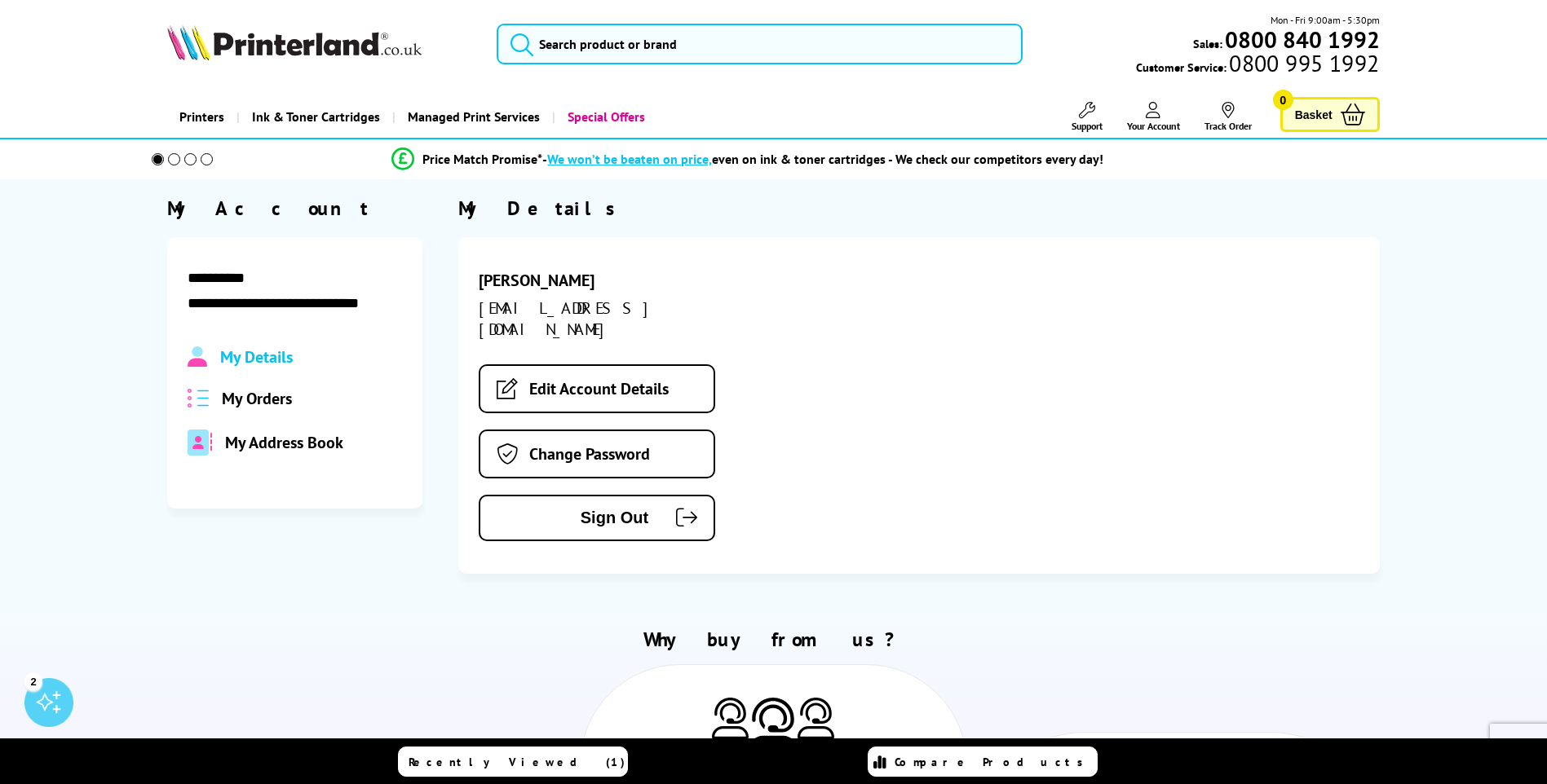
click at [230, 398] on span "My Orders" at bounding box center [257, 398] width 70 height 21
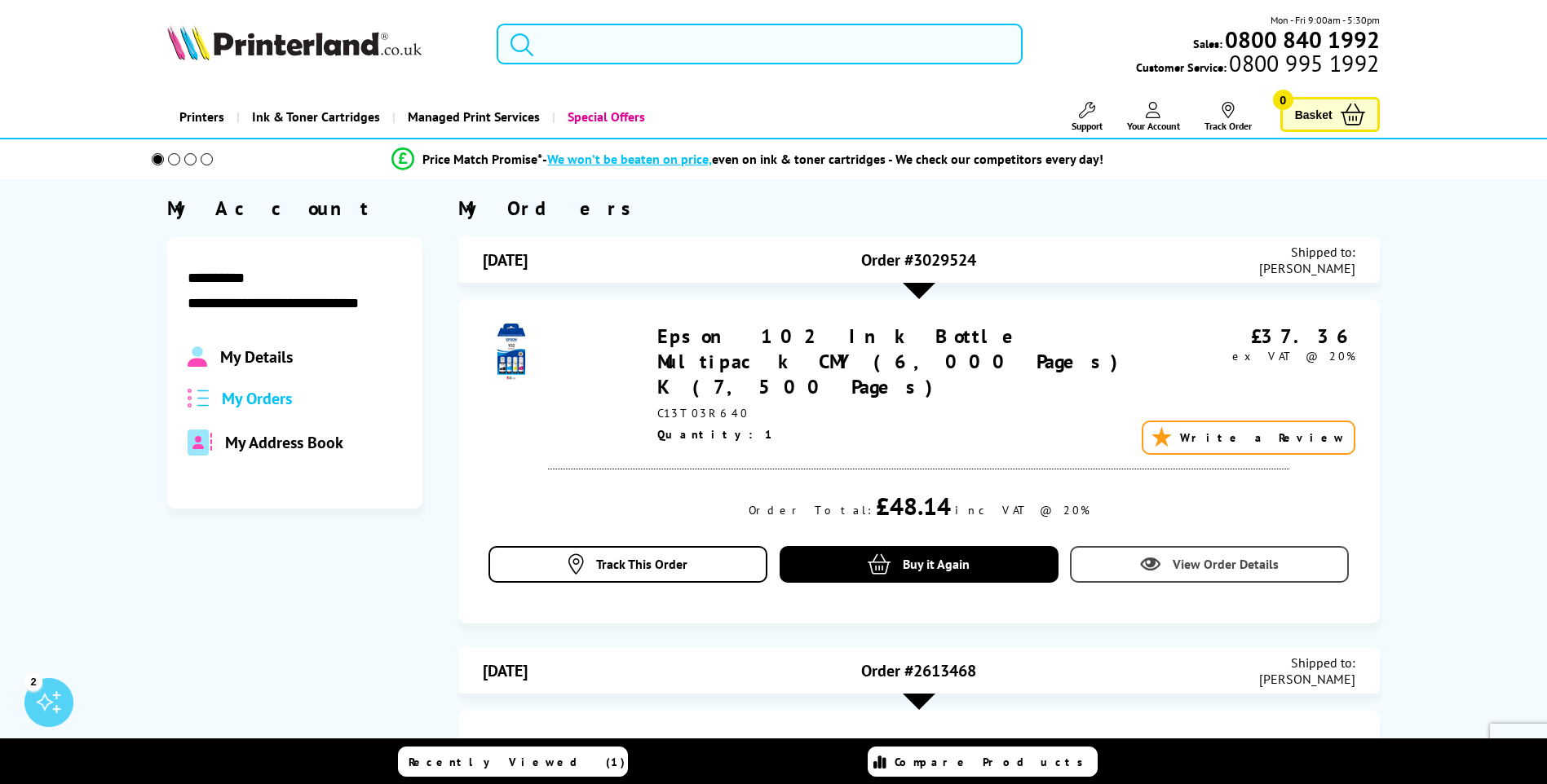
click at [1192, 556] on span "View Order Details" at bounding box center [1226, 564] width 106 height 16
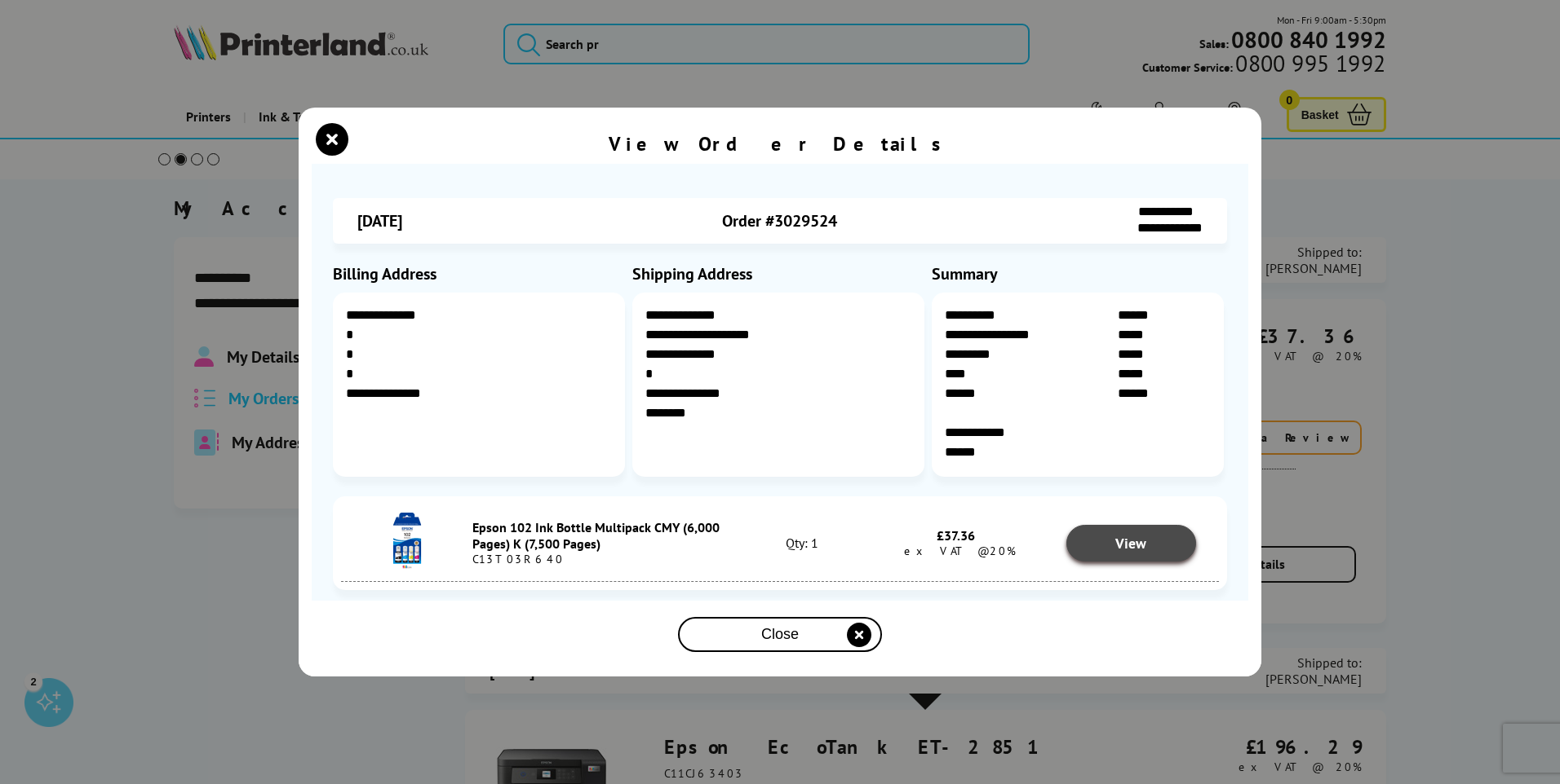
click at [1101, 535] on link "View" at bounding box center [1132, 544] width 131 height 37
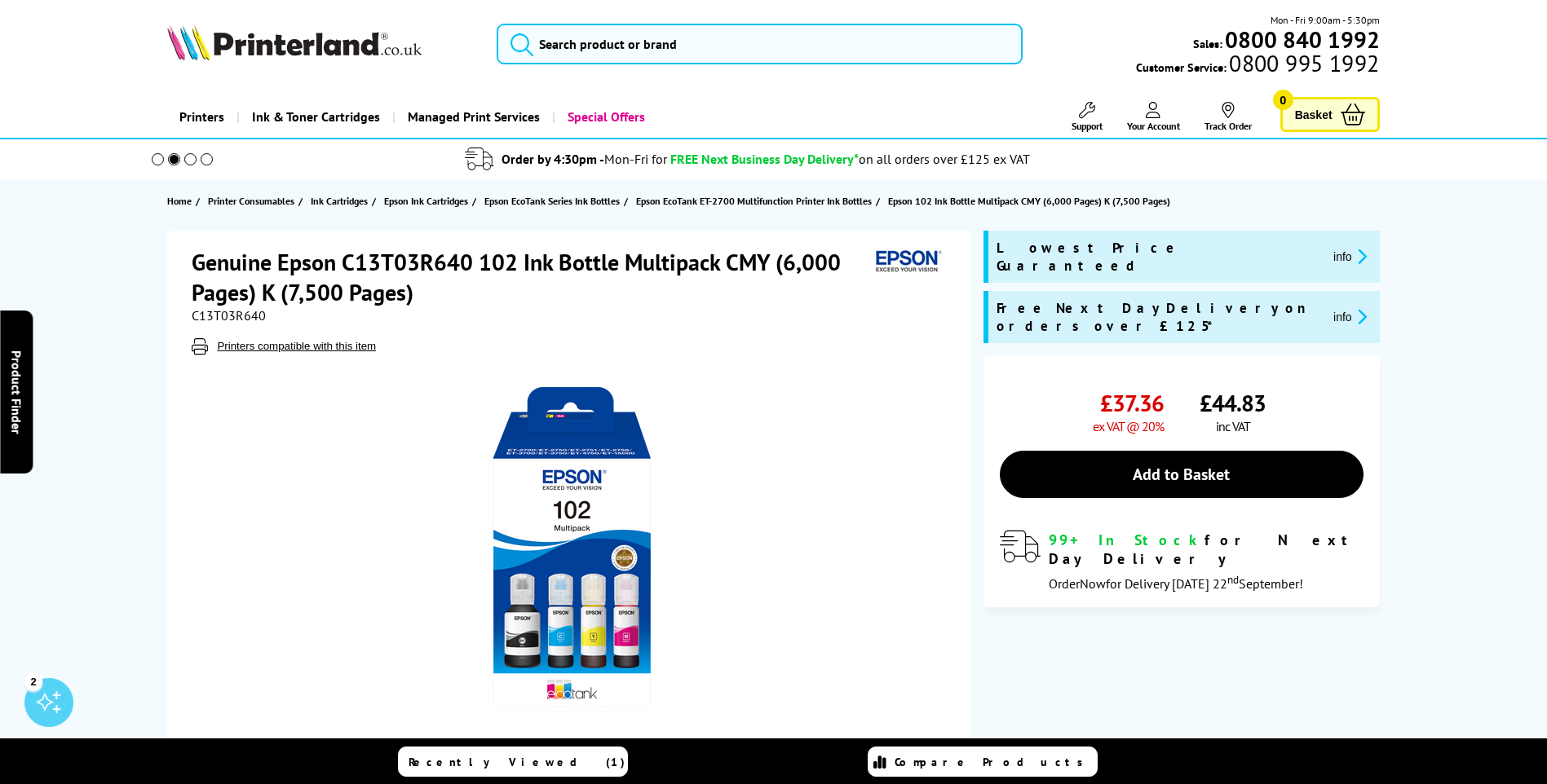
click at [1151, 126] on span "Your Account" at bounding box center [1153, 126] width 53 height 13
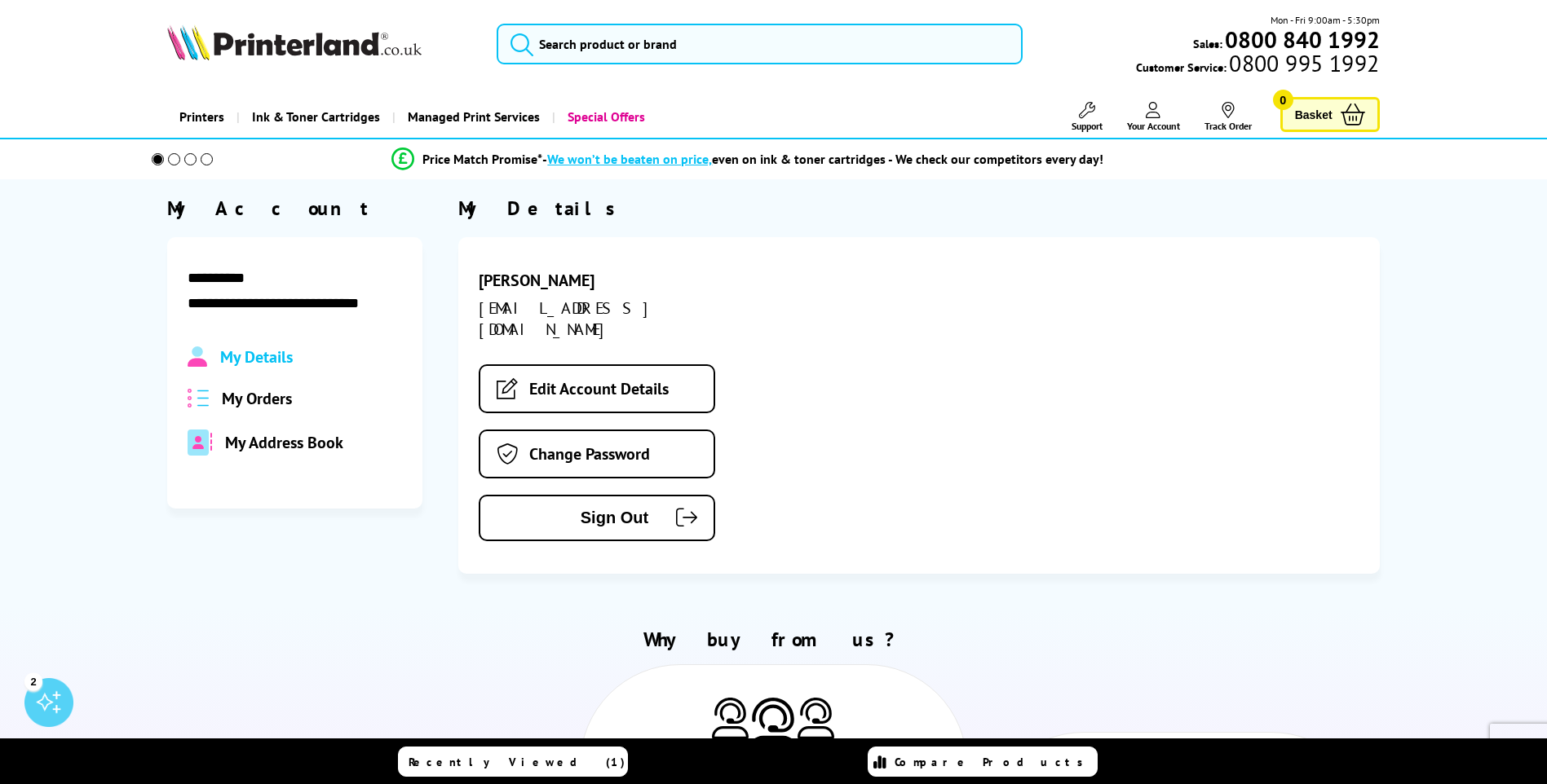
click at [281, 395] on span "My Orders" at bounding box center [257, 398] width 70 height 21
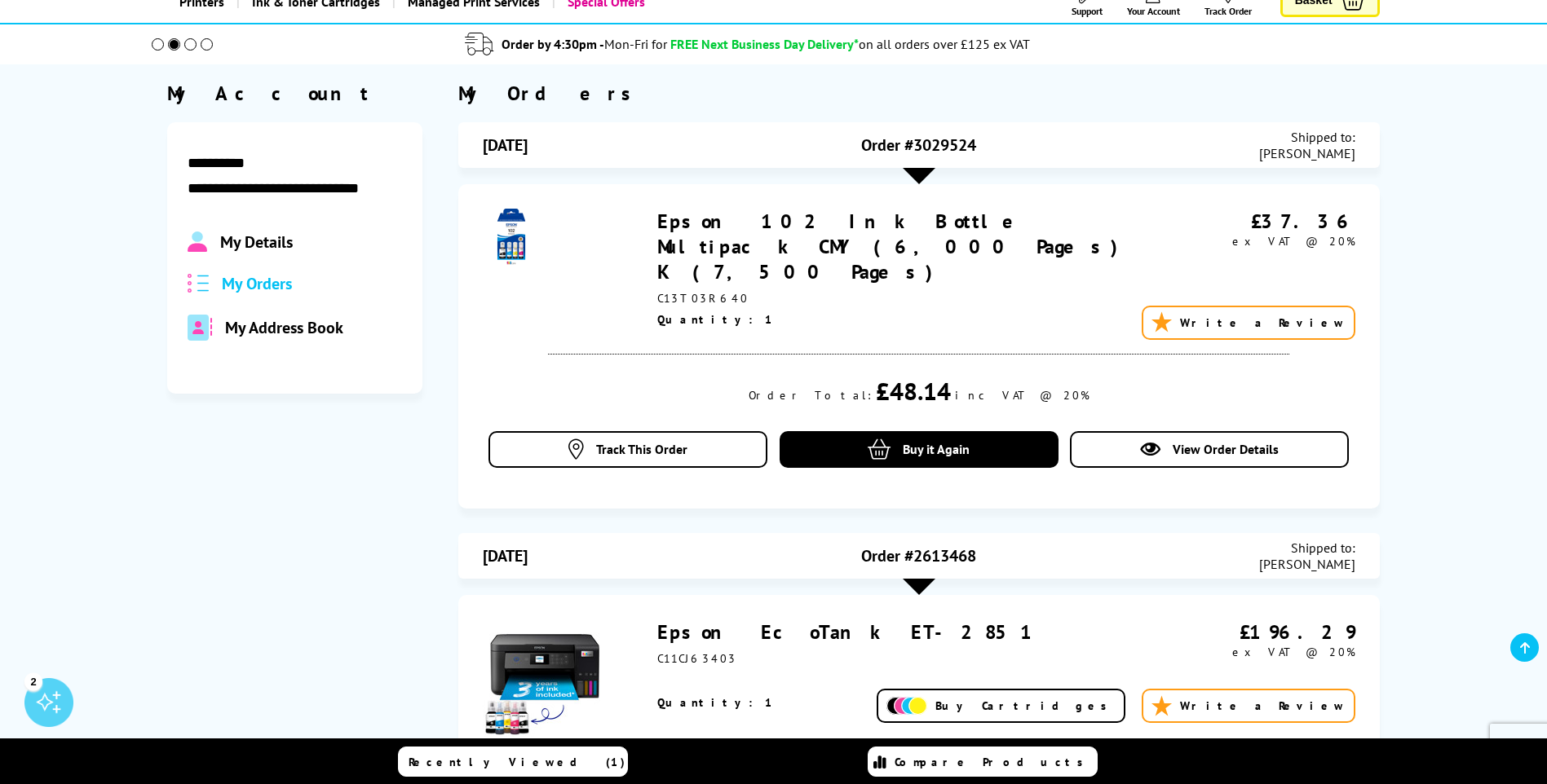
scroll to position [82, 0]
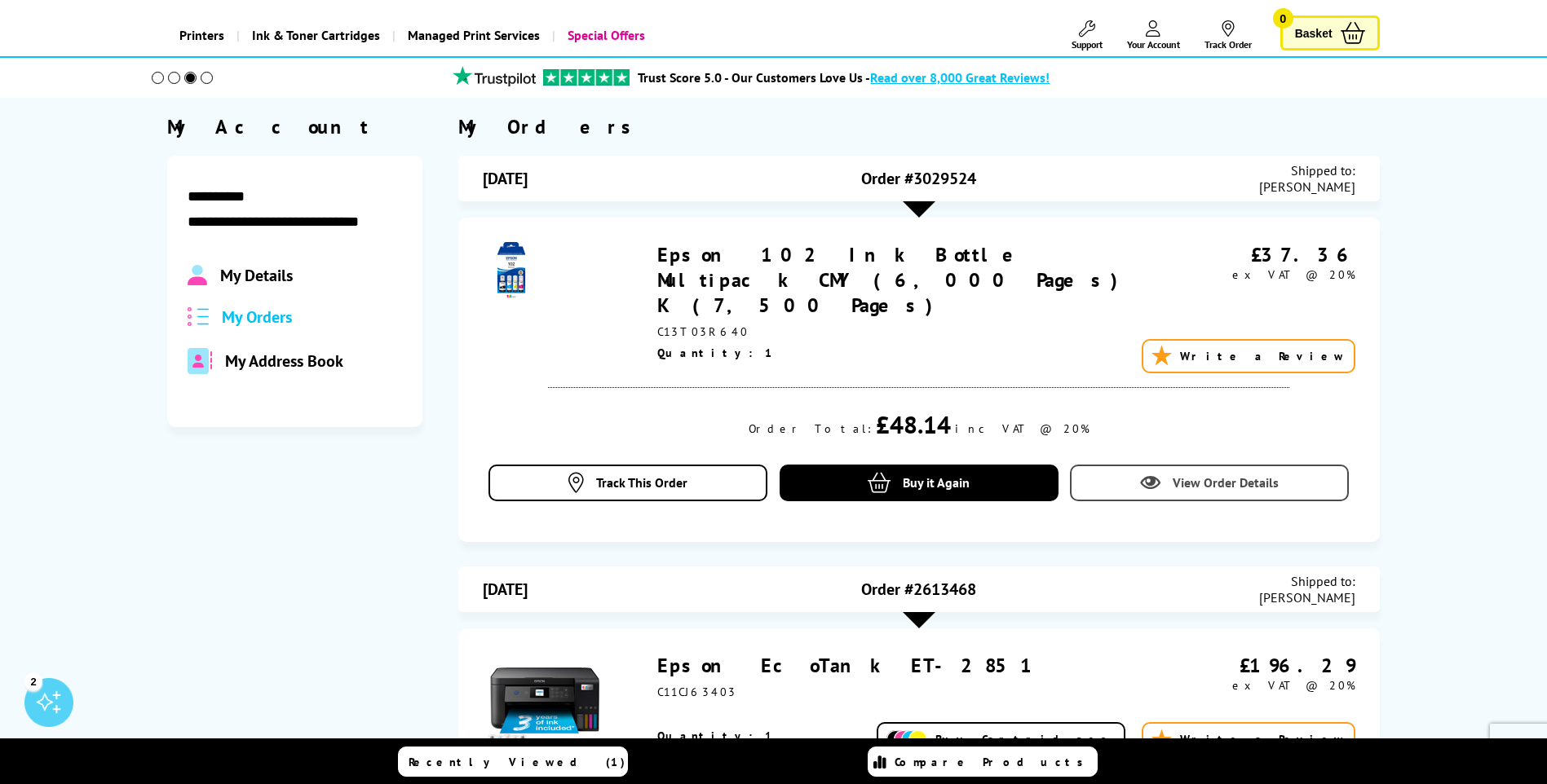
click at [1194, 474] on span "View Order Details" at bounding box center [1226, 482] width 106 height 16
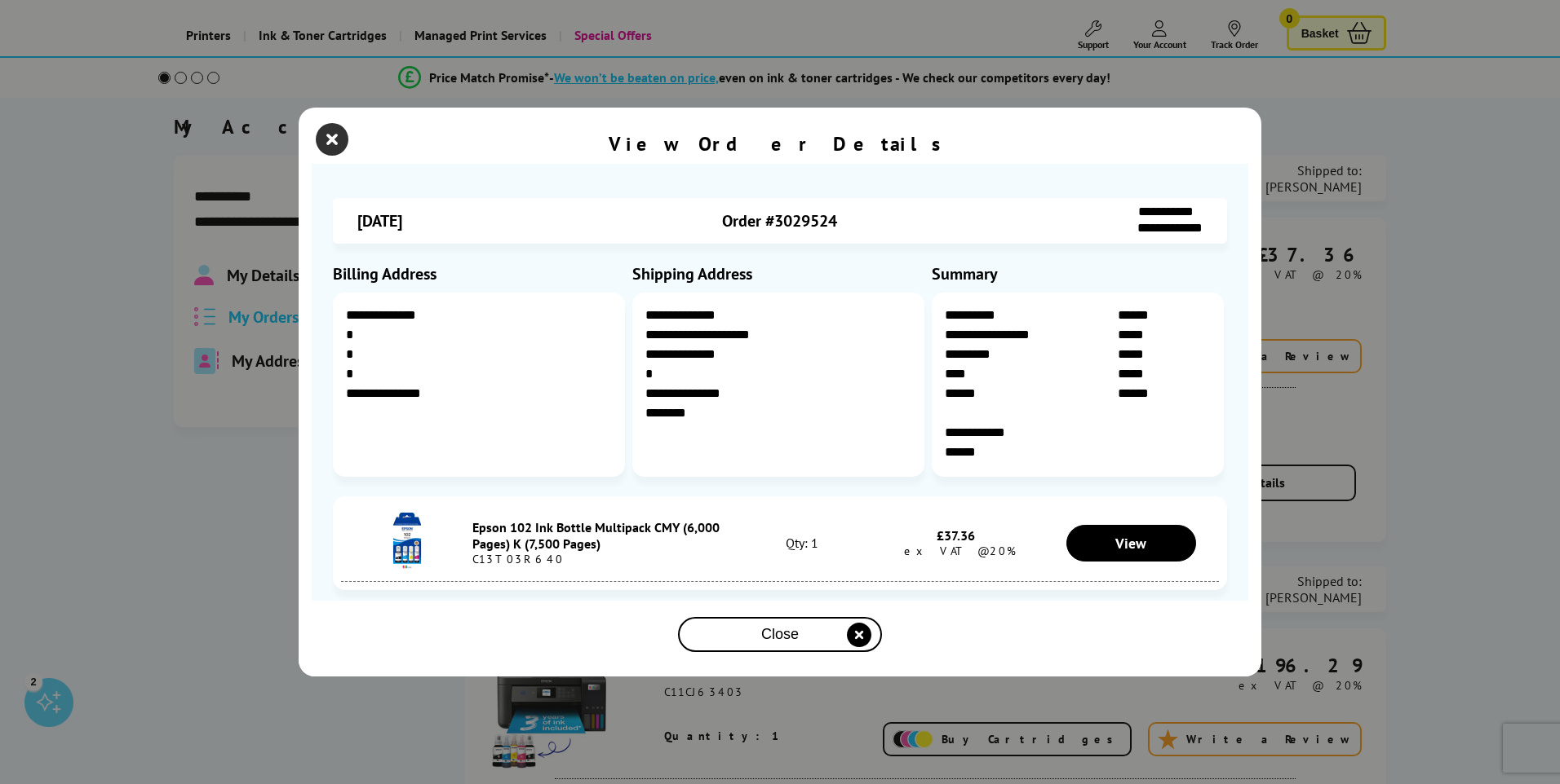
click at [335, 139] on icon "close modal" at bounding box center [332, 139] width 33 height 33
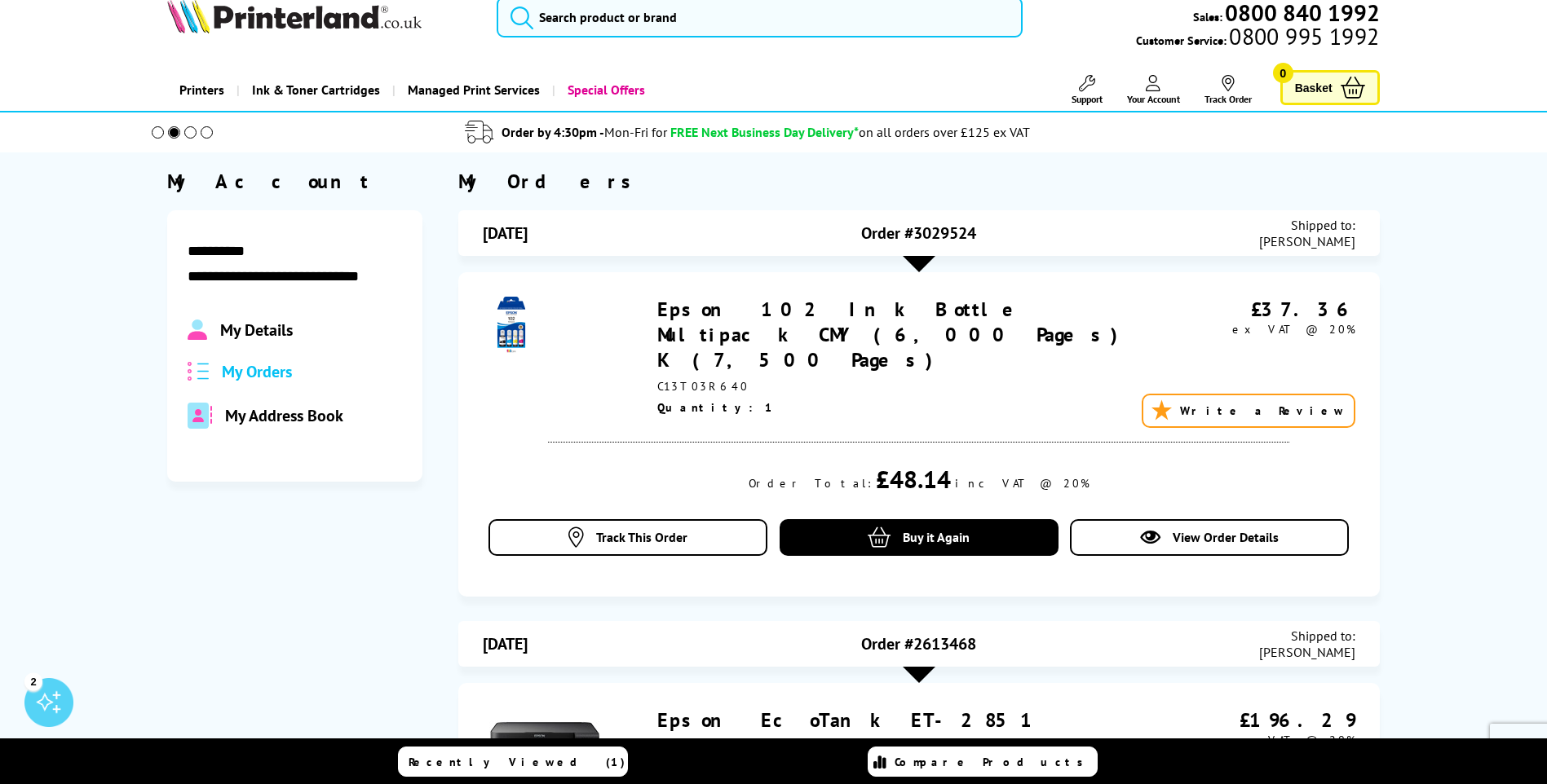
scroll to position [0, 0]
